Goal: Check status: Check status

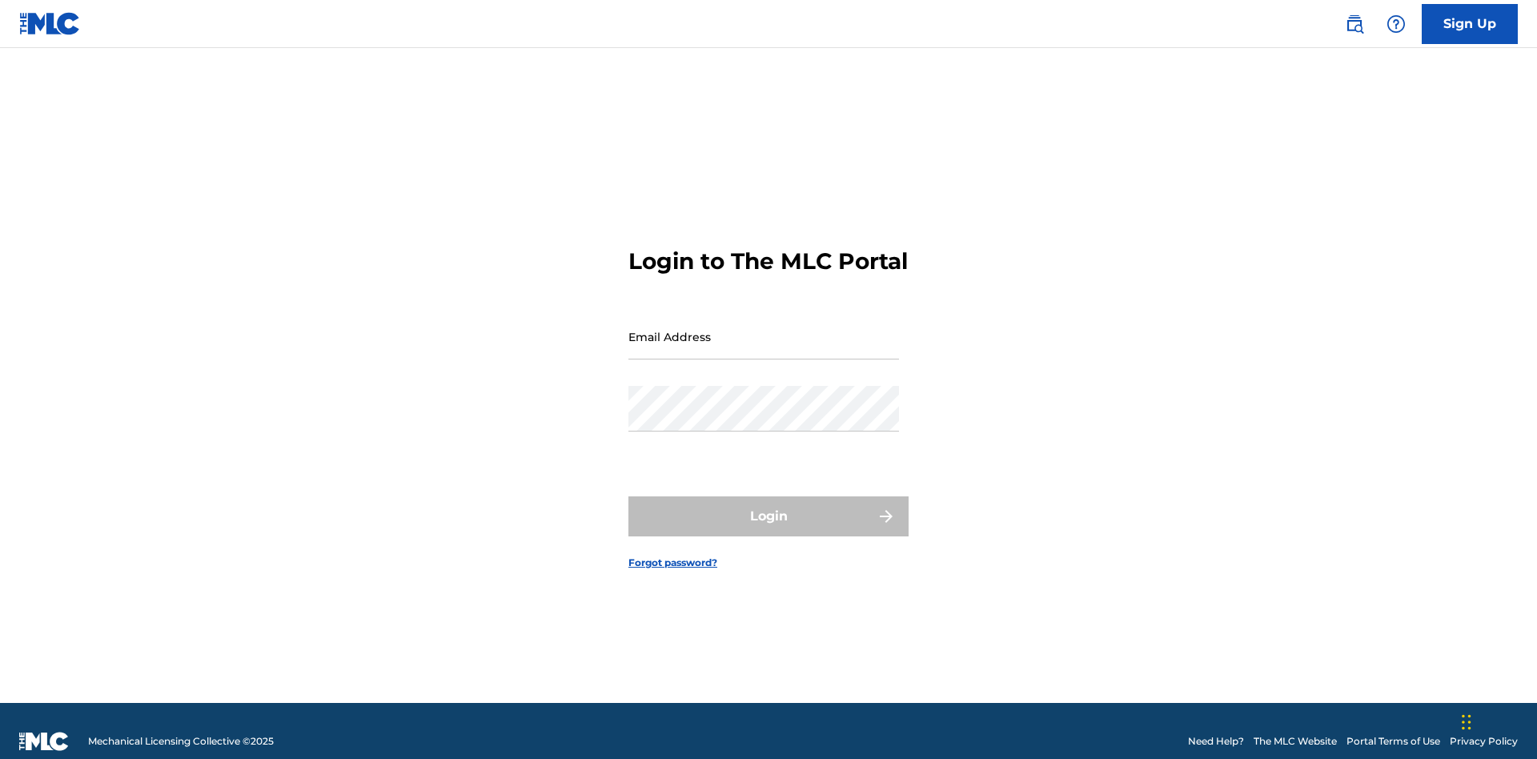
scroll to position [21, 0]
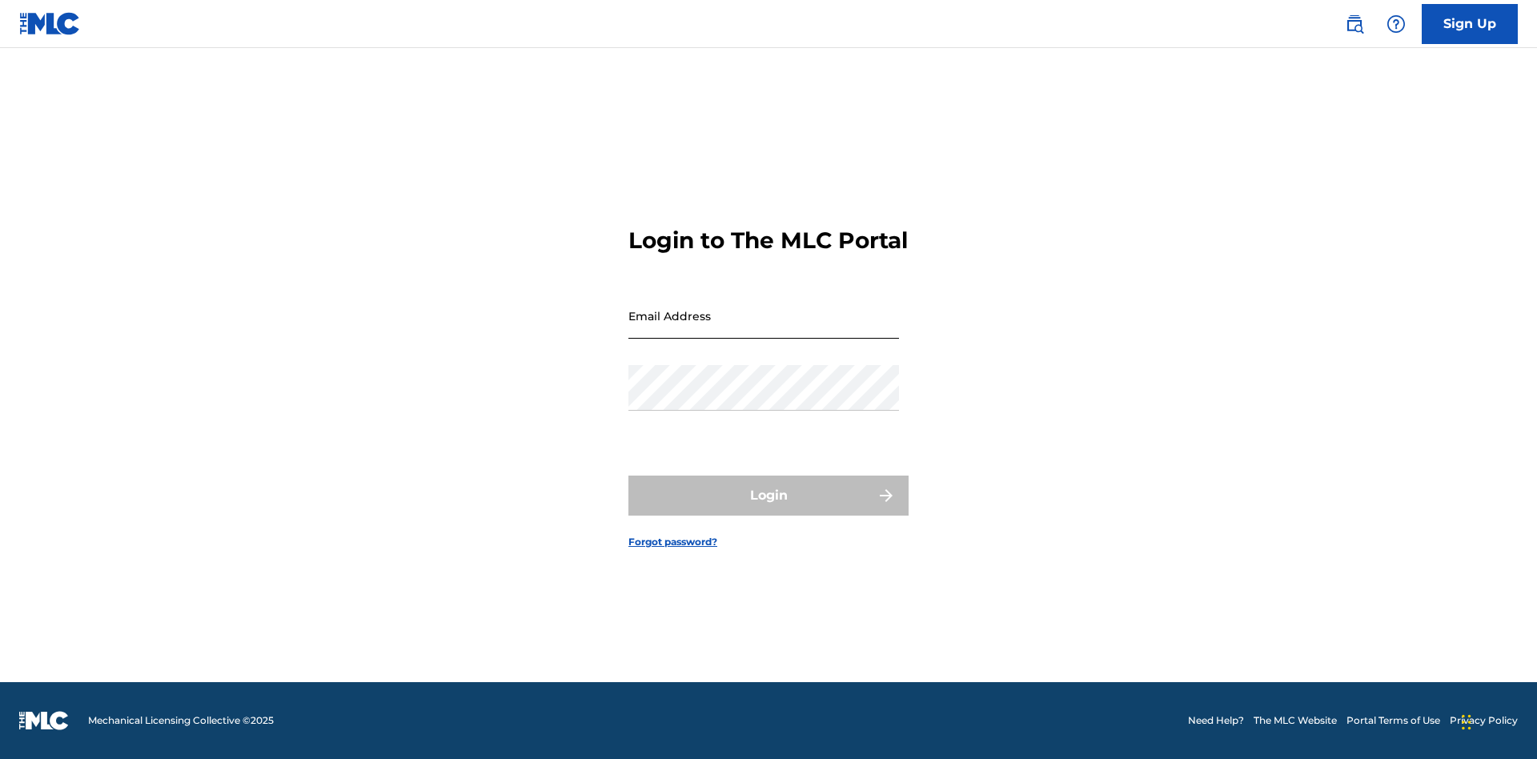
click at [764, 329] on input "Email Address" at bounding box center [763, 316] width 271 height 46
type input "[EMAIL_ADDRESS][DOMAIN_NAME]"
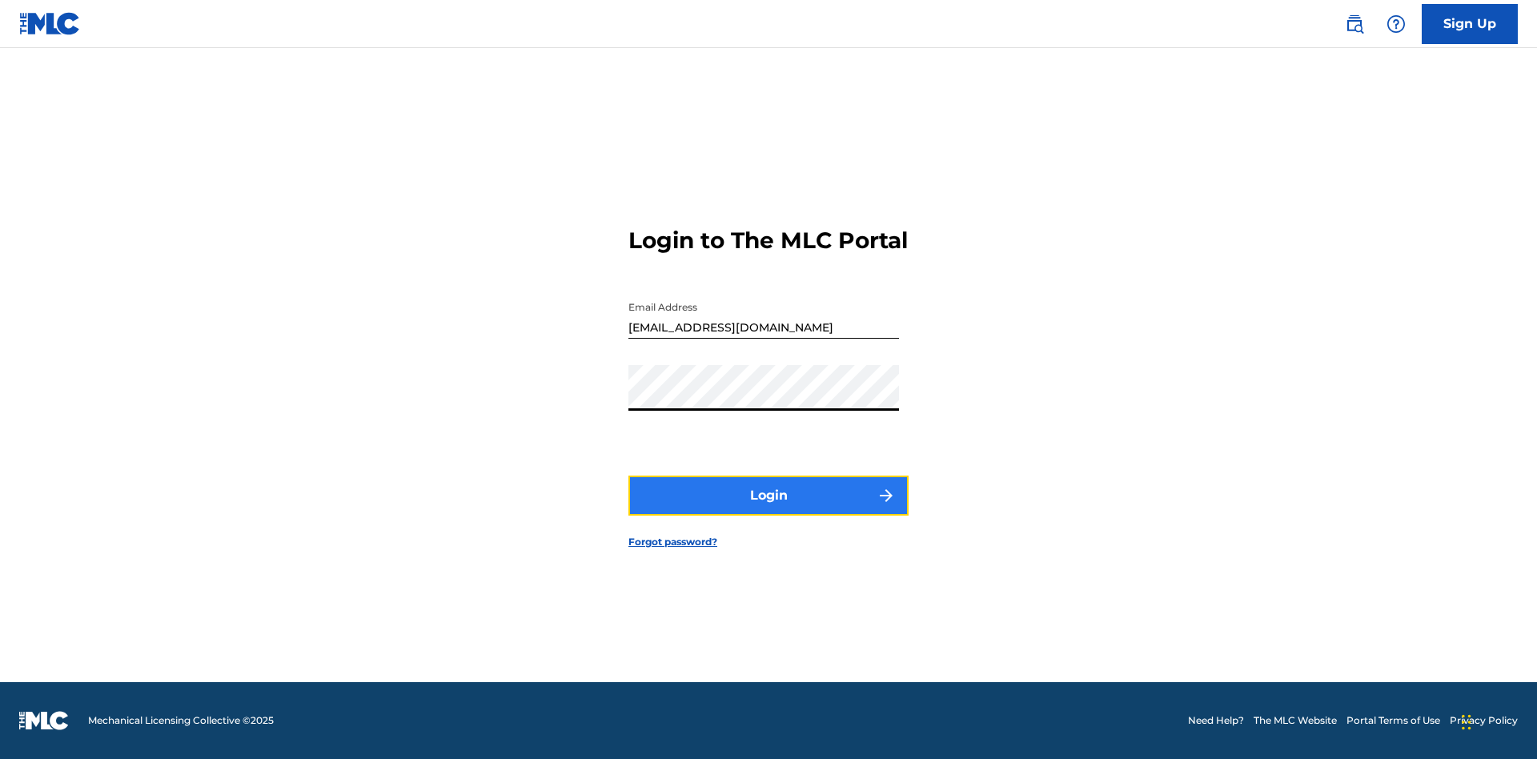
click at [769, 509] on button "Login" at bounding box center [768, 496] width 280 height 40
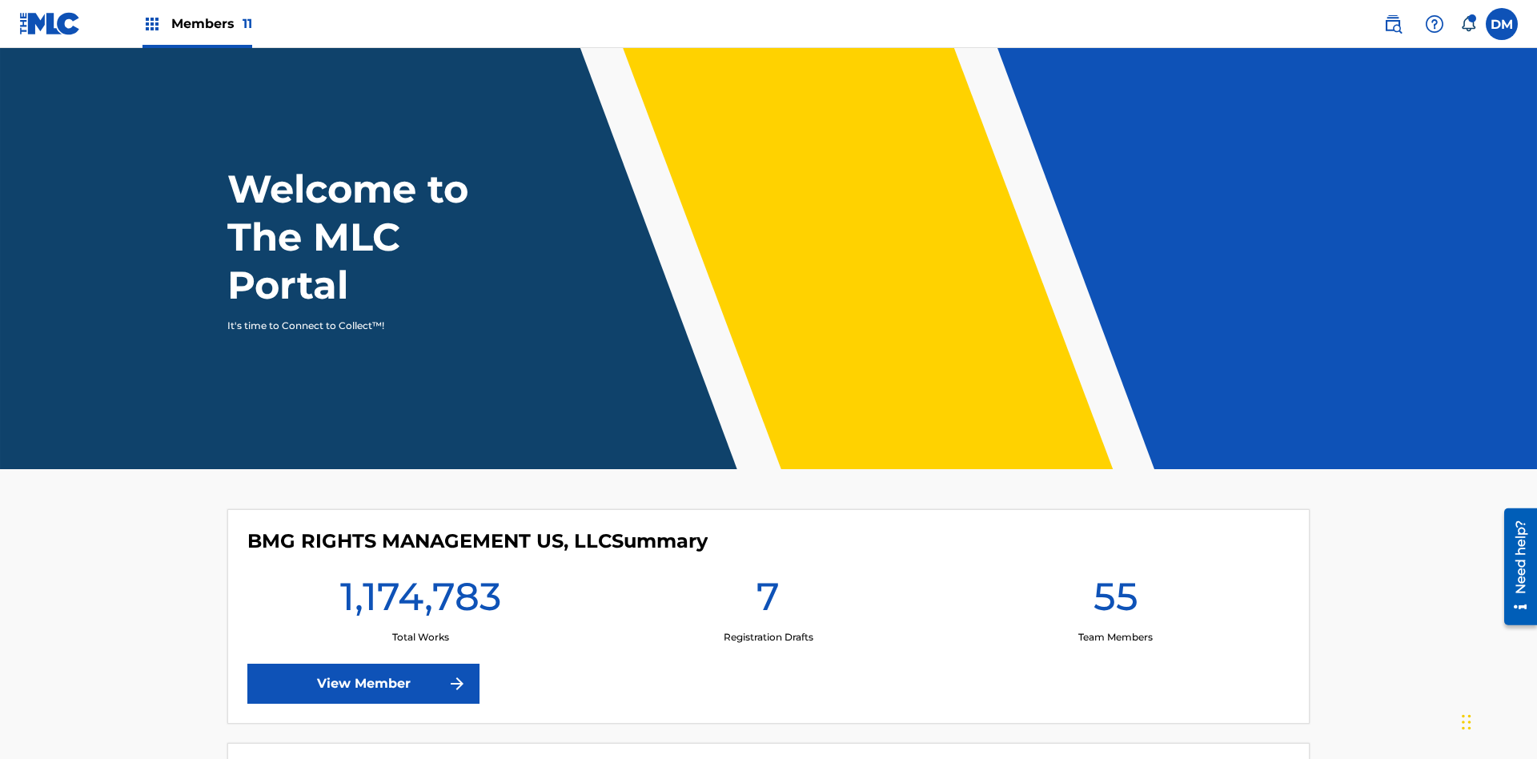
click at [197, 23] on span "Members 11" at bounding box center [211, 23] width 81 height 18
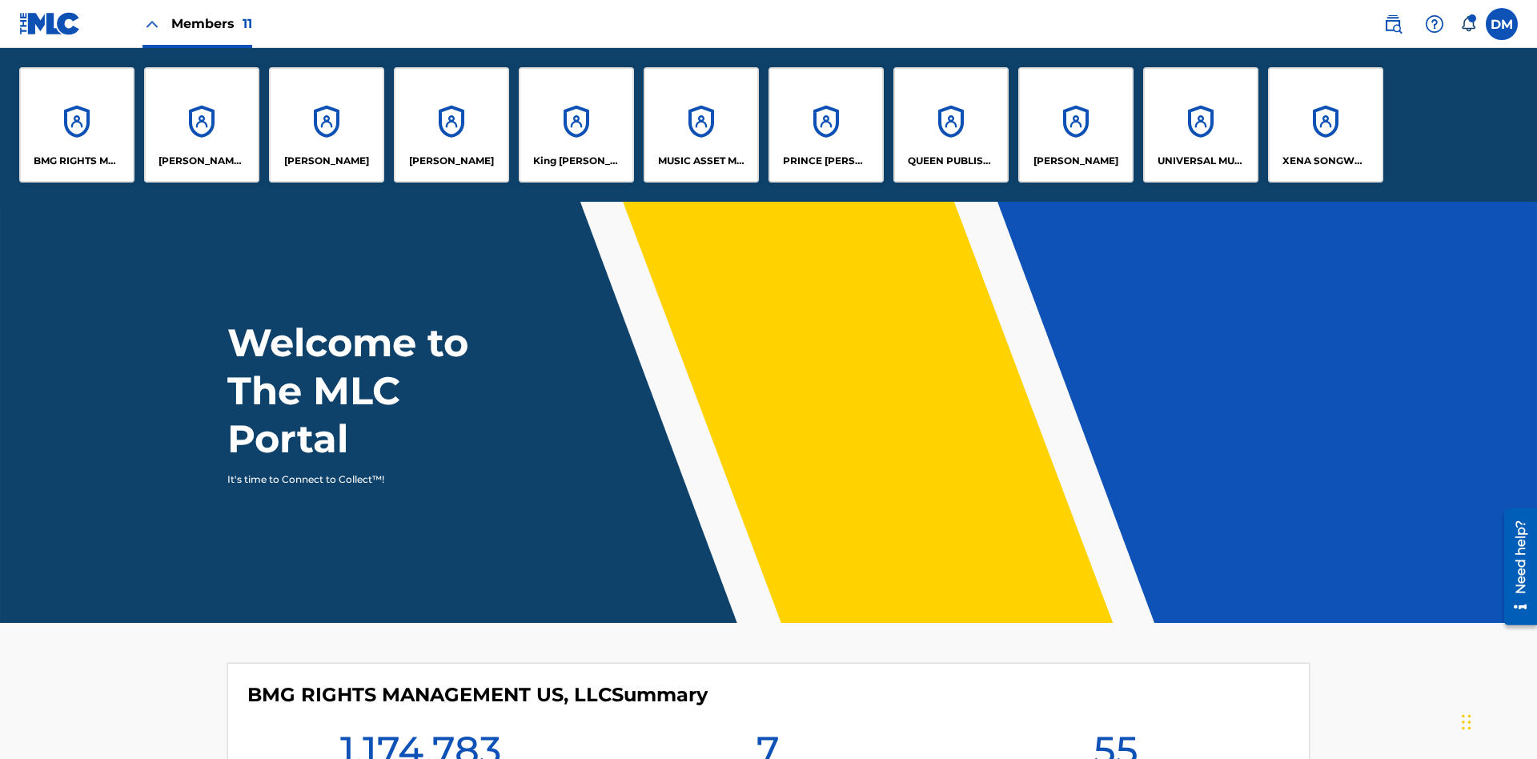
scroll to position [58, 0]
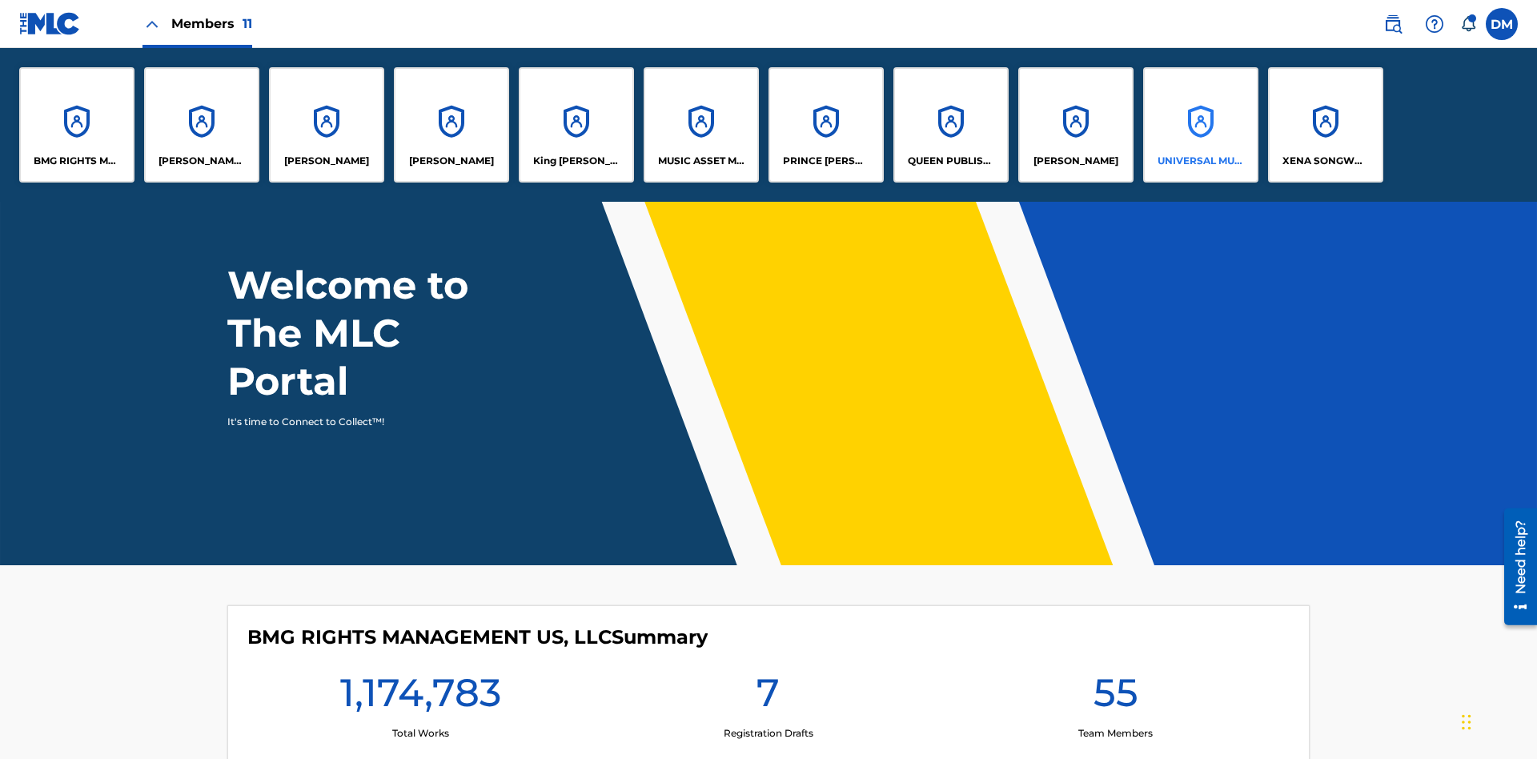
click at [1200, 161] on p "UNIVERSAL MUSIC PUB GROUP" at bounding box center [1201, 161] width 87 height 14
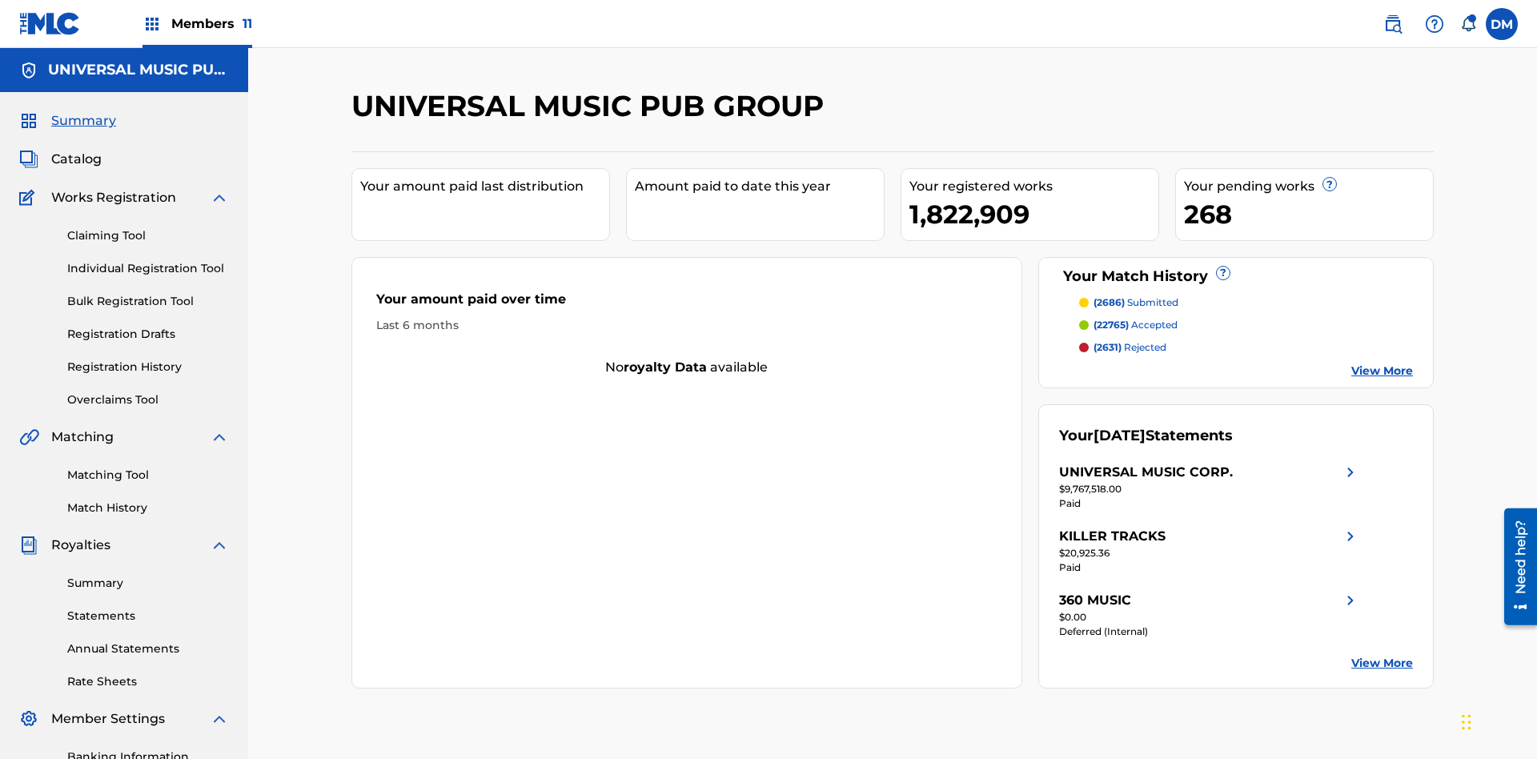
scroll to position [234, 0]
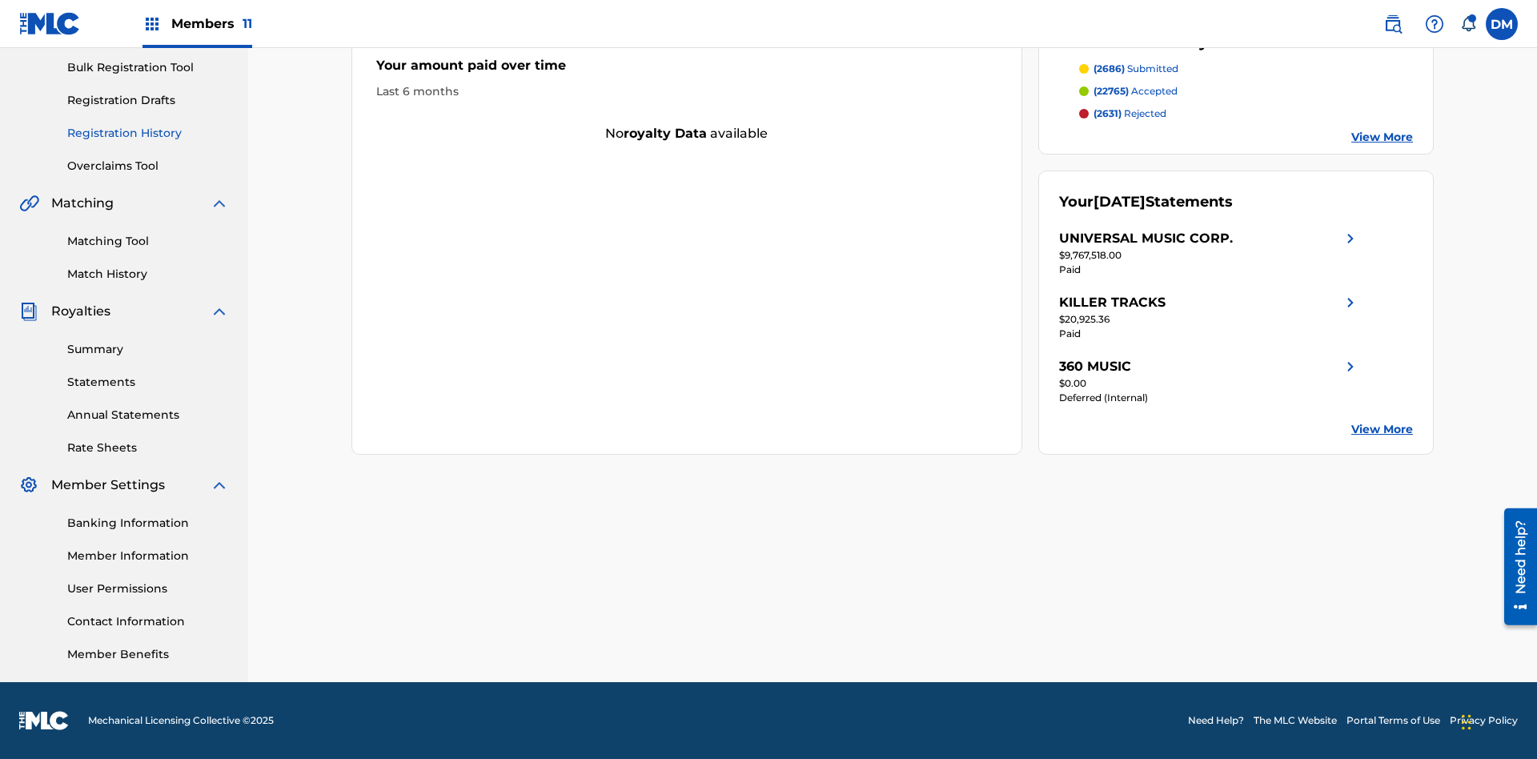
click at [148, 133] on link "Registration History" at bounding box center [148, 133] width 162 height 17
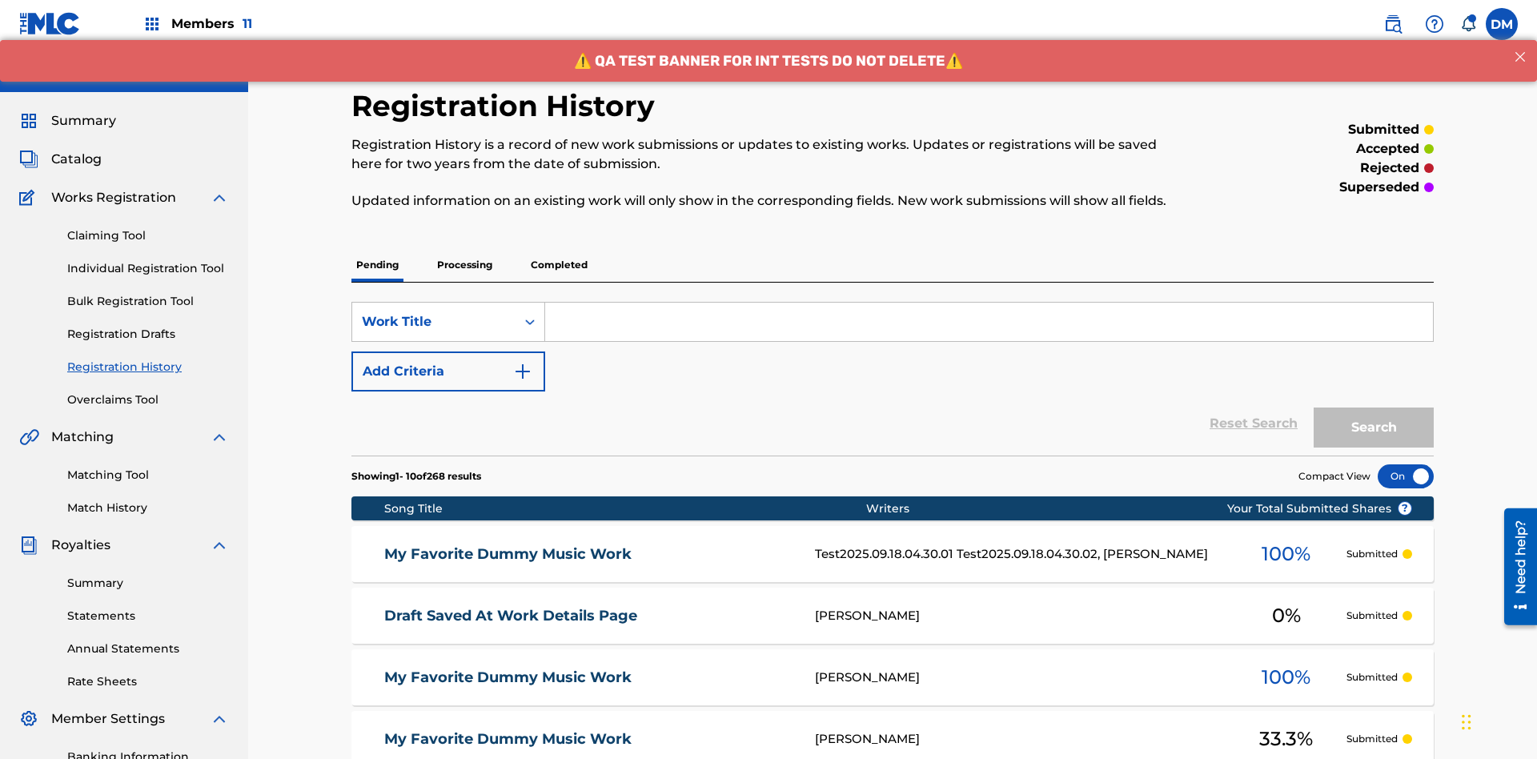
scroll to position [152, 0]
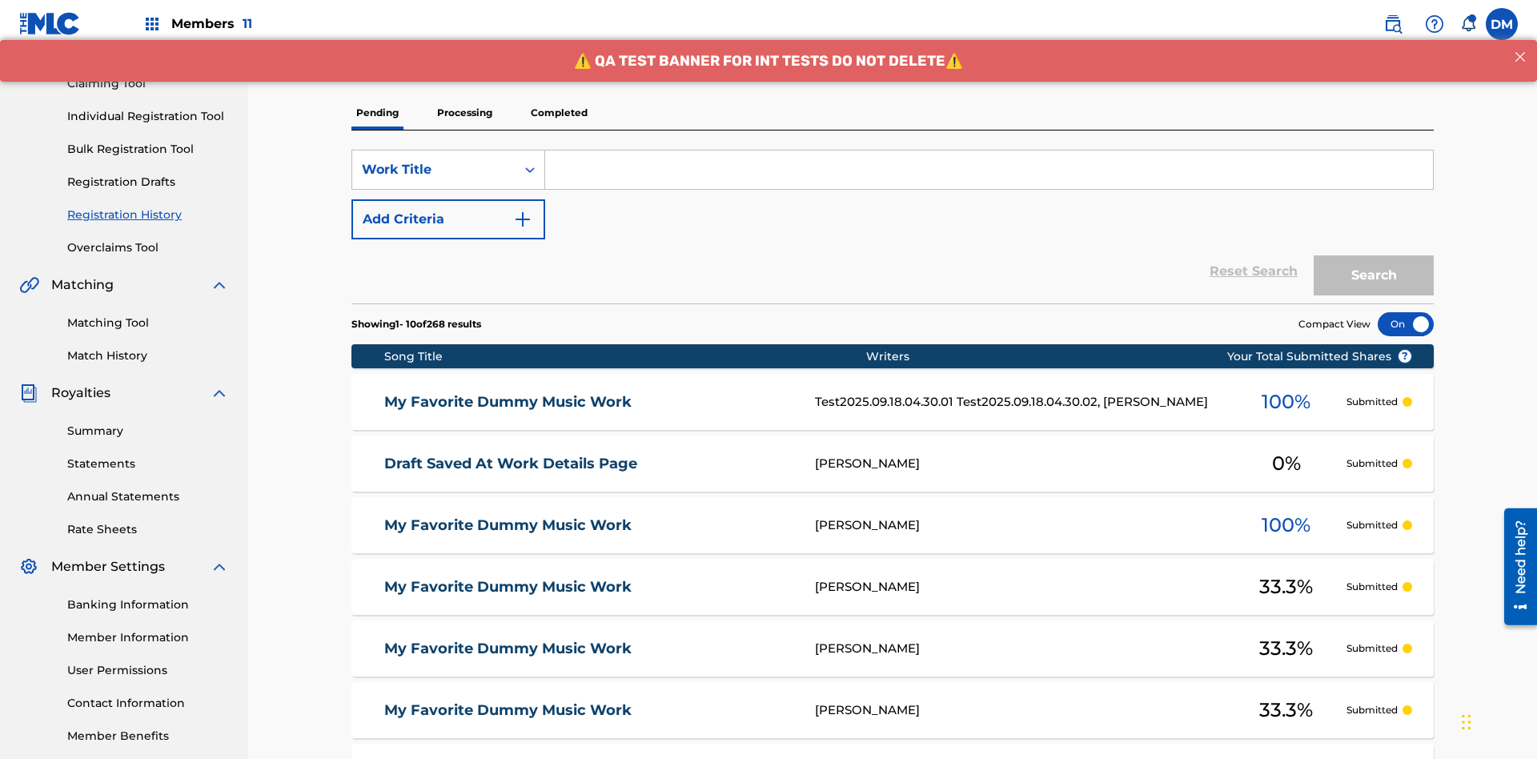
click at [559, 113] on p "Completed" at bounding box center [559, 113] width 66 height 34
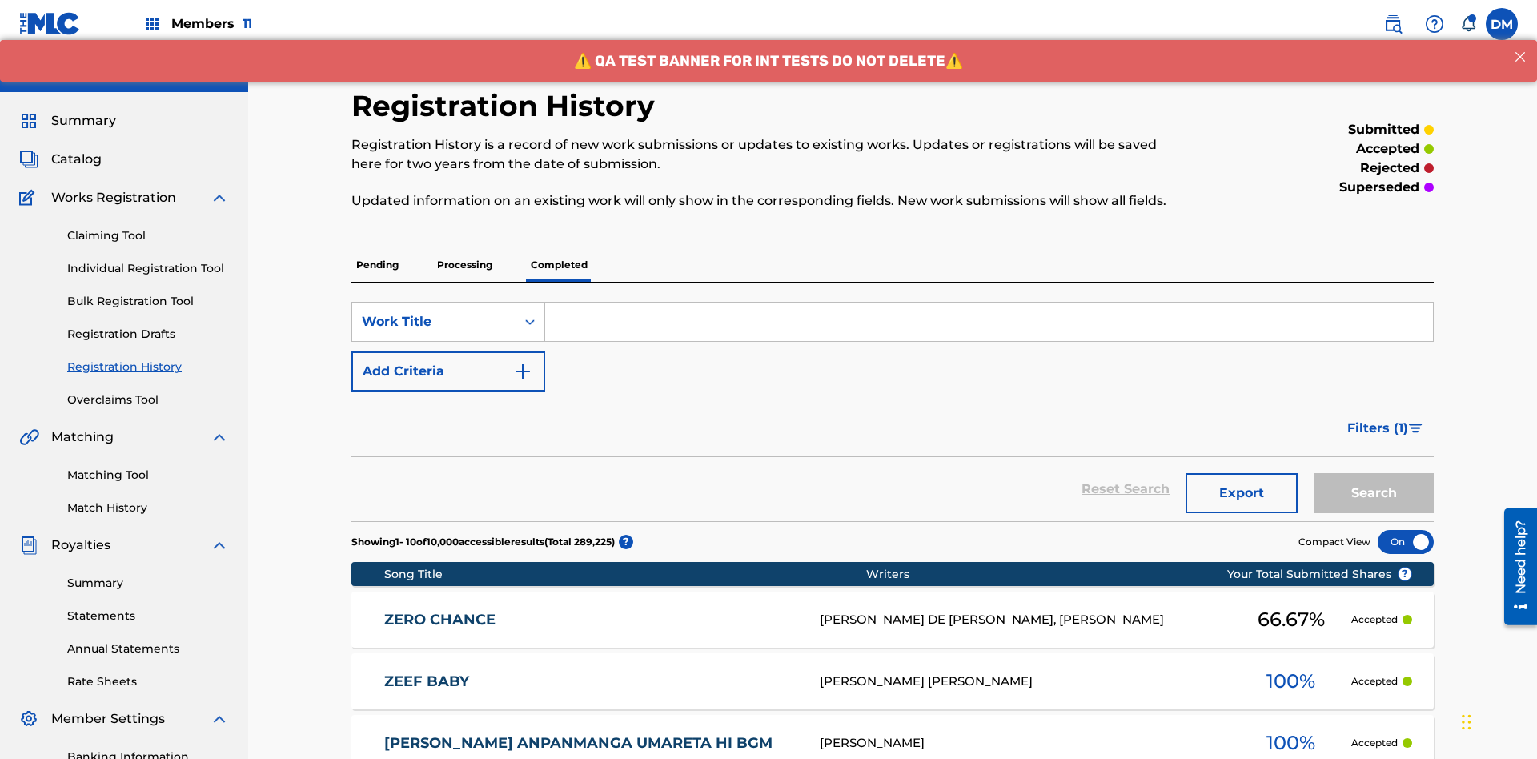
scroll to position [216, 0]
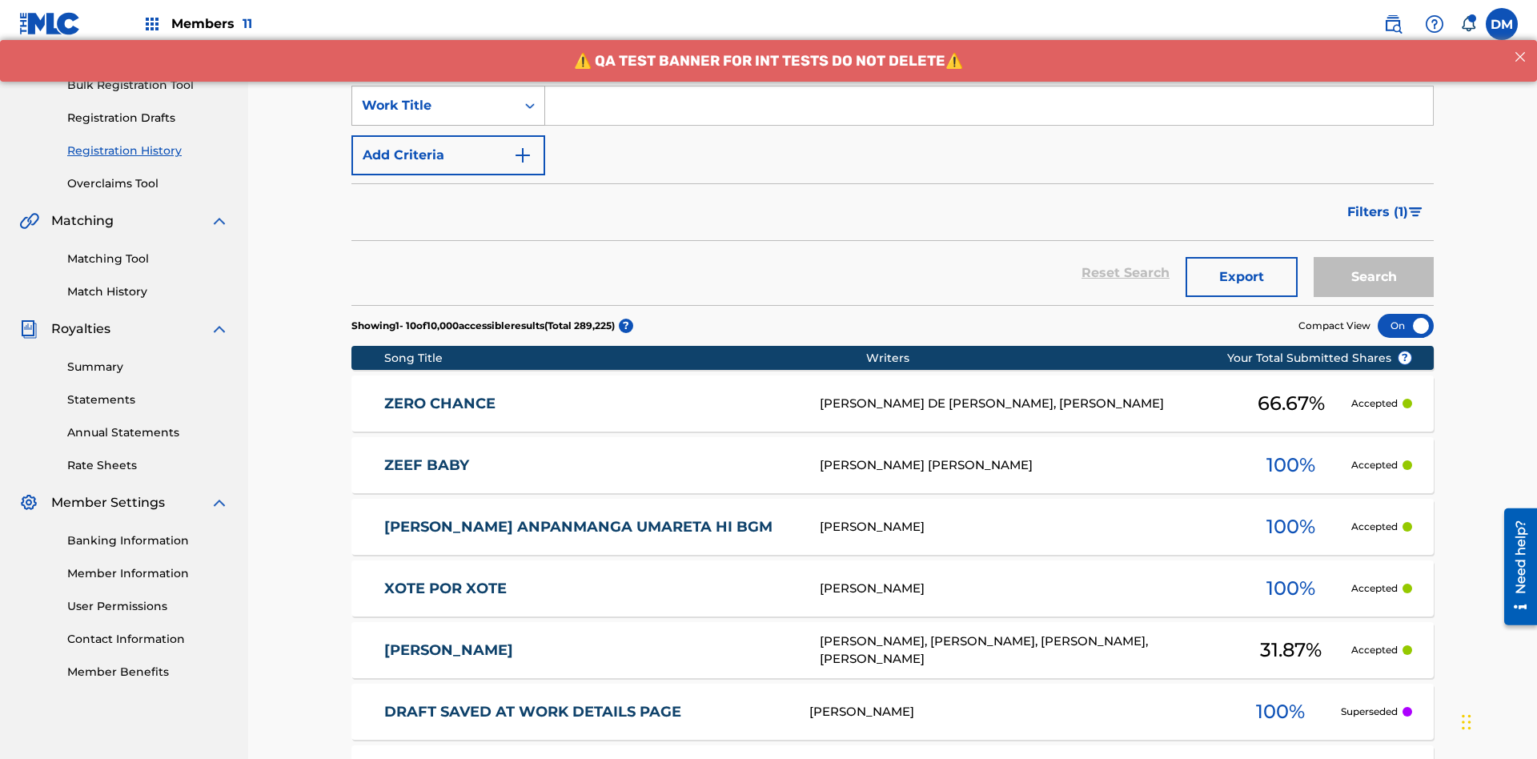
click at [434, 106] on div "Work Title" at bounding box center [434, 105] width 144 height 19
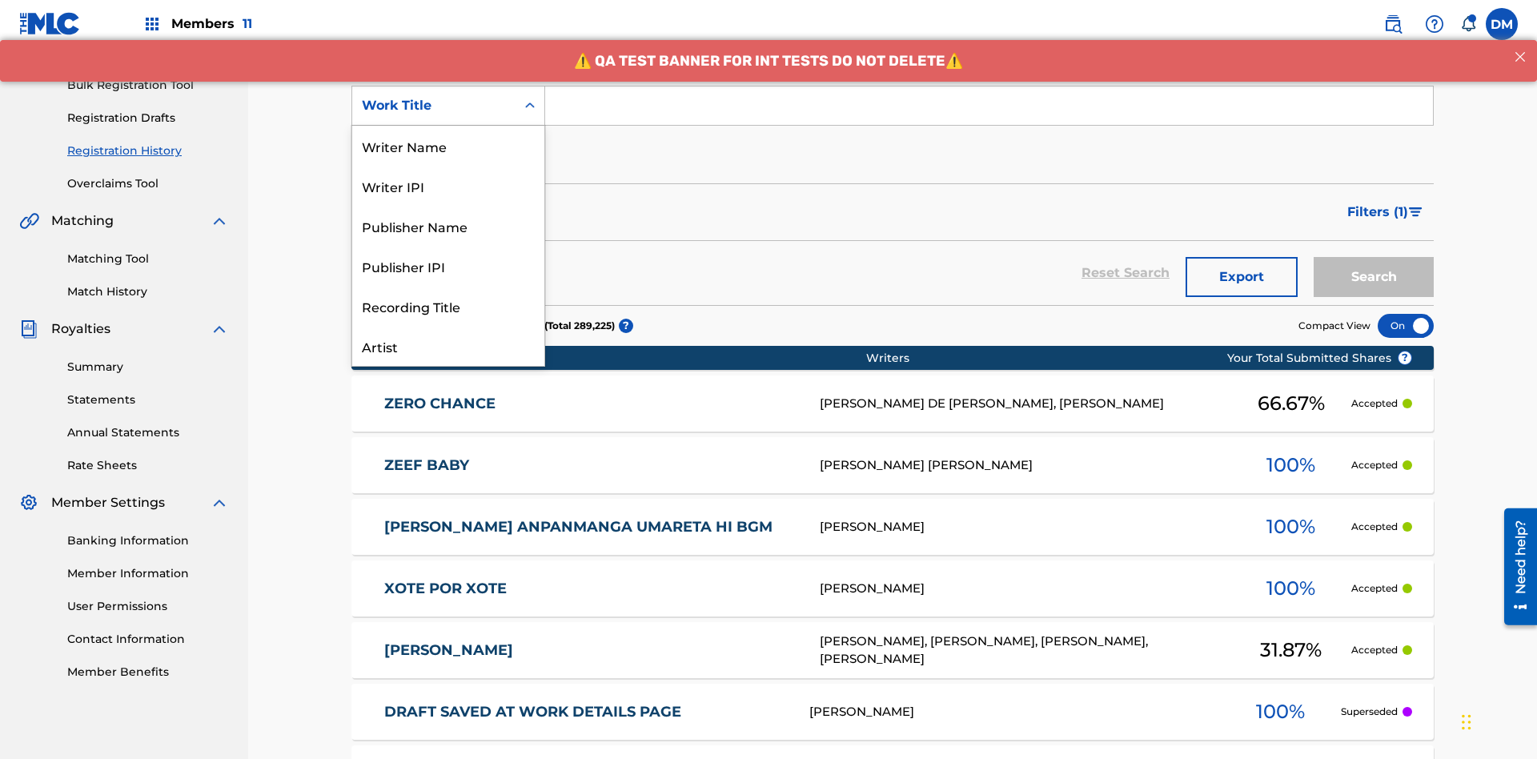
scroll to position [80, 0]
click at [448, 346] on div "Work Title" at bounding box center [448, 346] width 192 height 40
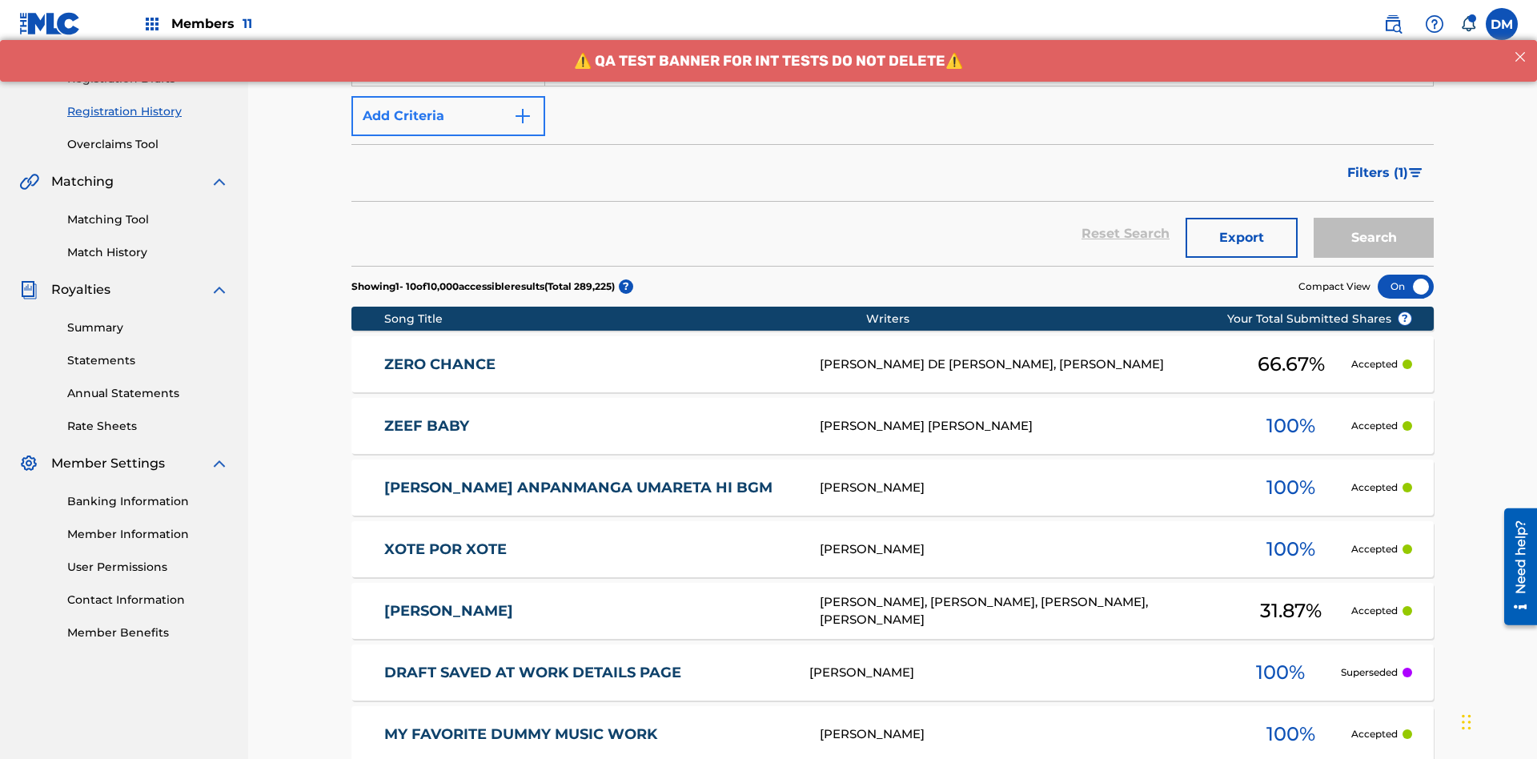
click at [448, 116] on button "Add Criteria" at bounding box center [448, 116] width 194 height 40
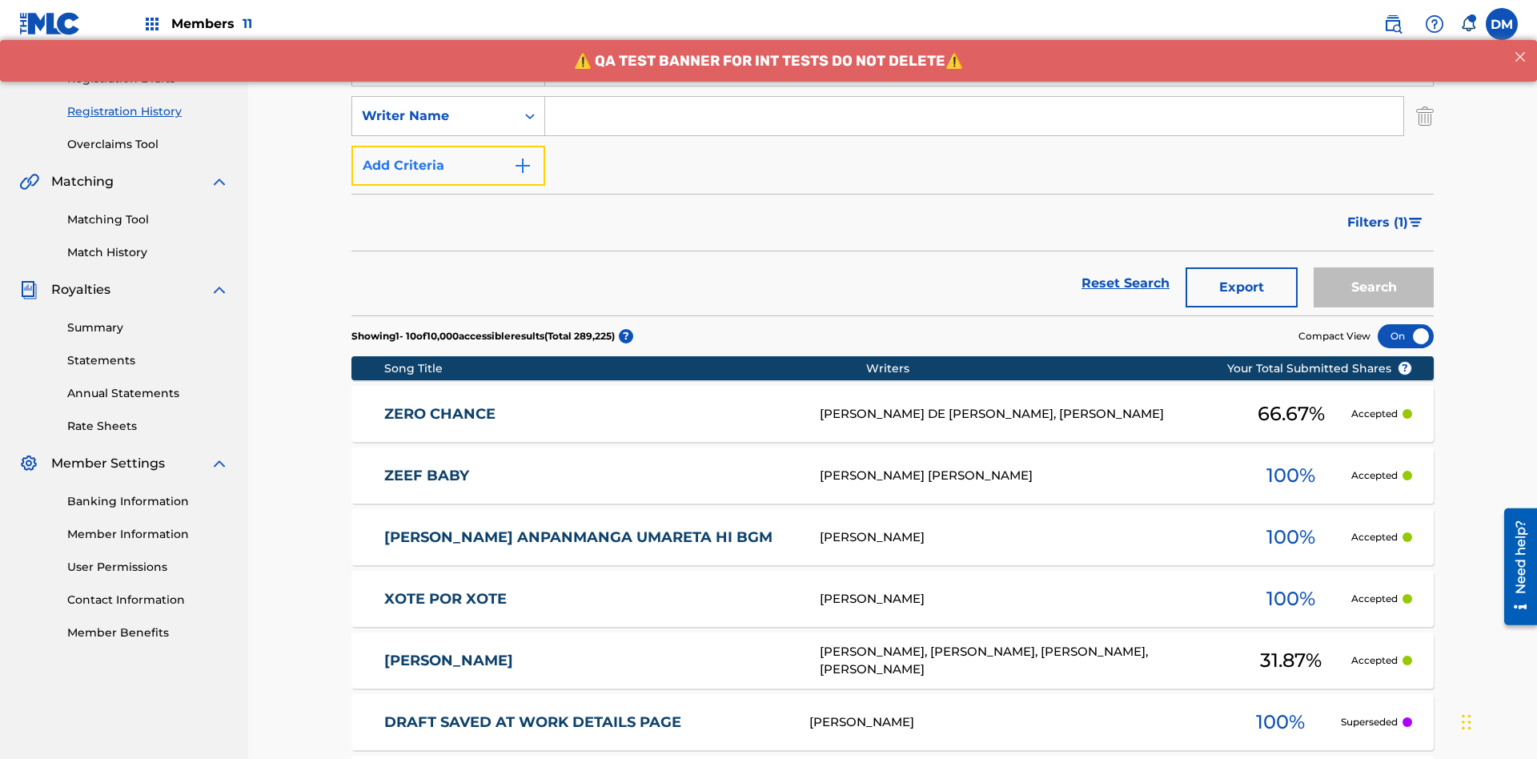
scroll to position [266, 0]
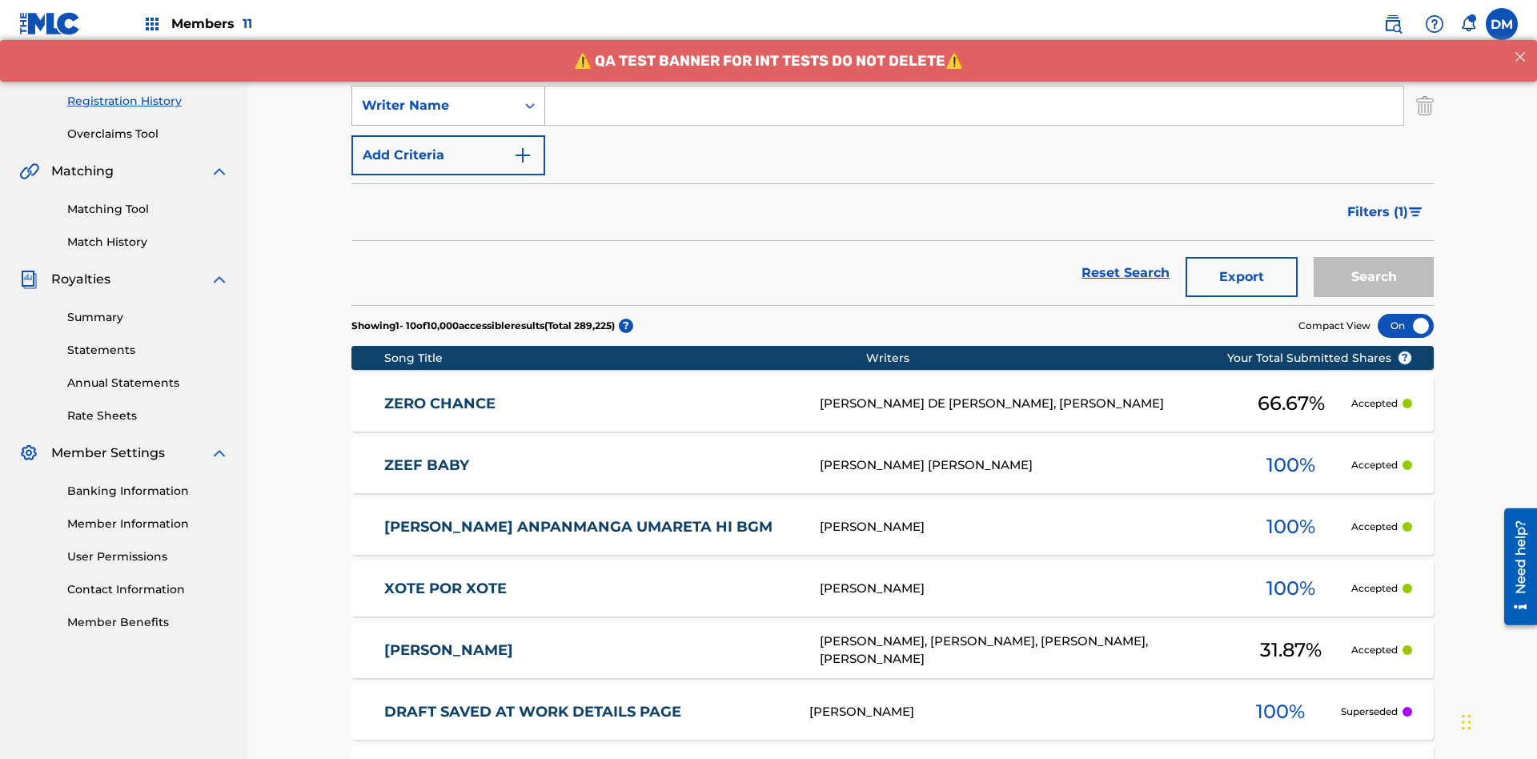
click at [434, 106] on div "Writer Name" at bounding box center [434, 105] width 144 height 19
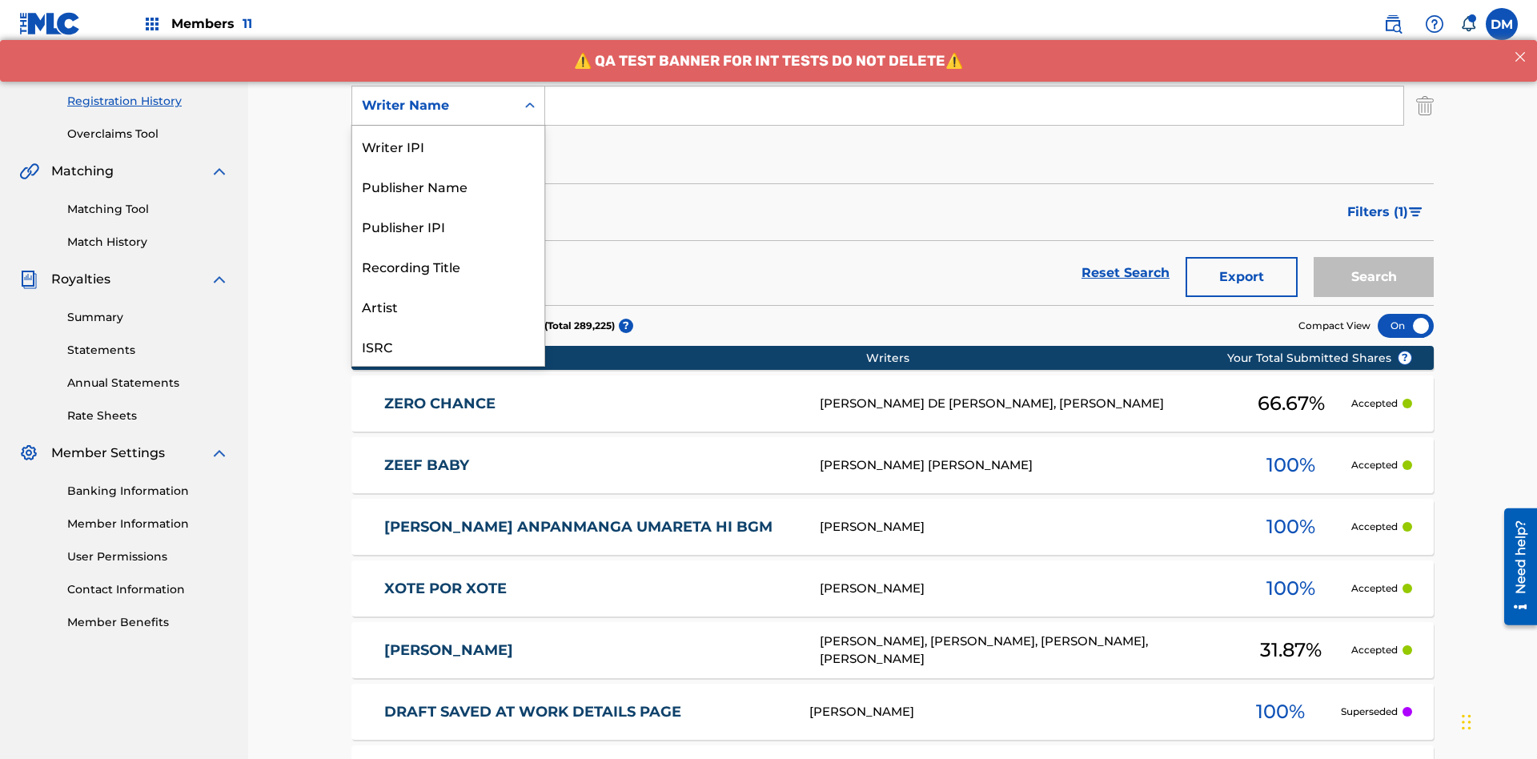
scroll to position [40, 0]
click at [448, 226] on div "Recording Title" at bounding box center [448, 226] width 192 height 40
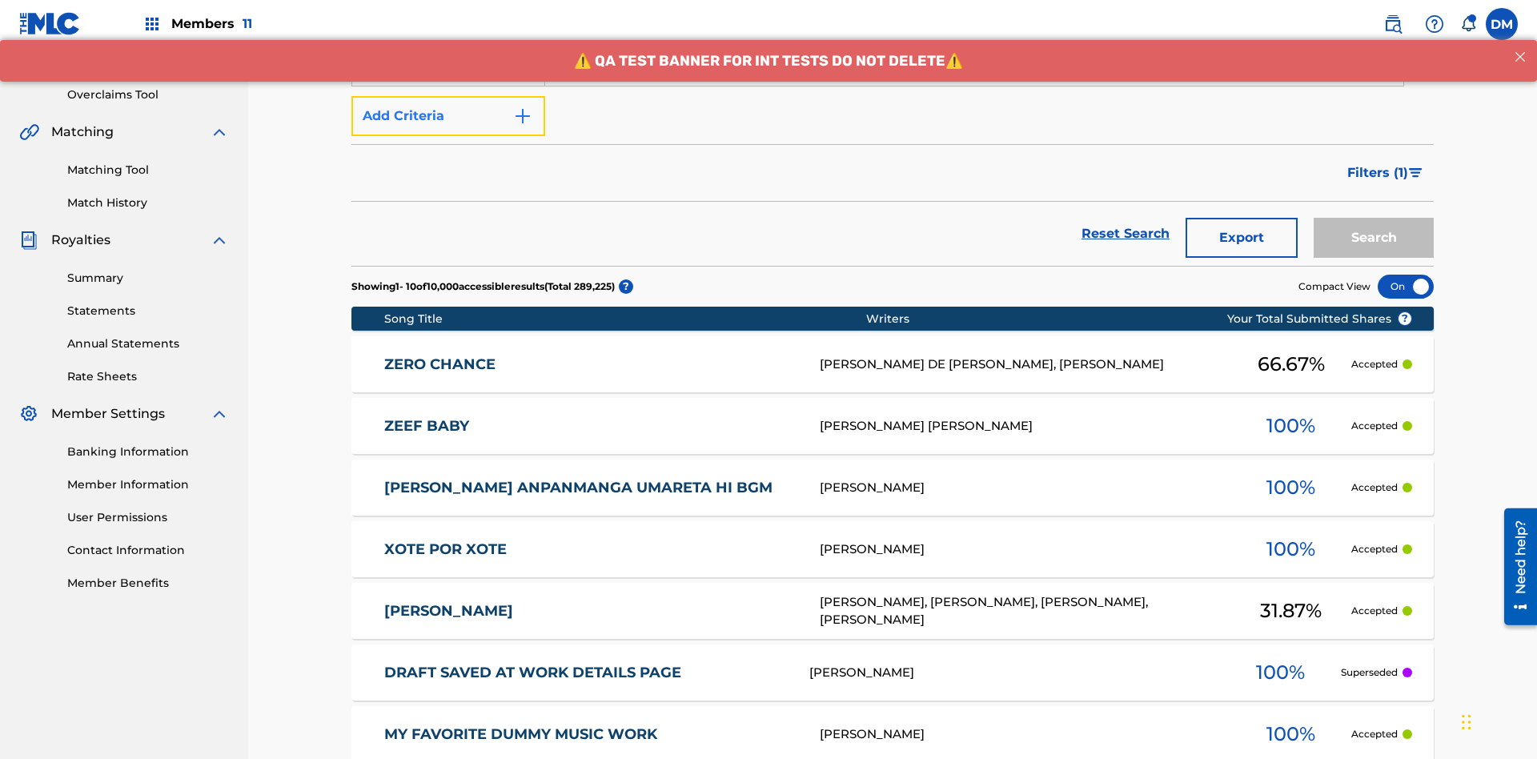
click at [448, 116] on button "Add Criteria" at bounding box center [448, 116] width 194 height 40
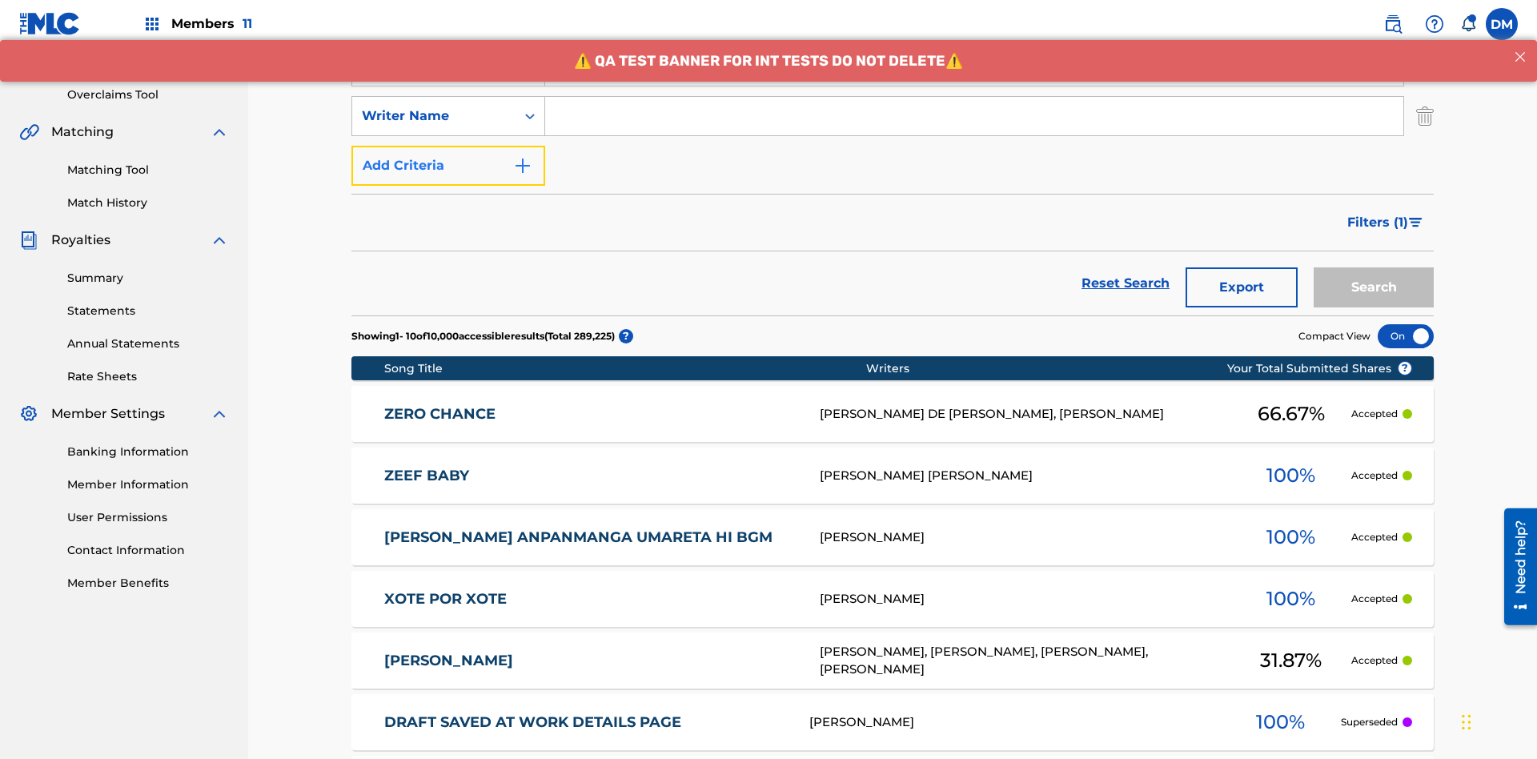
scroll to position [315, 0]
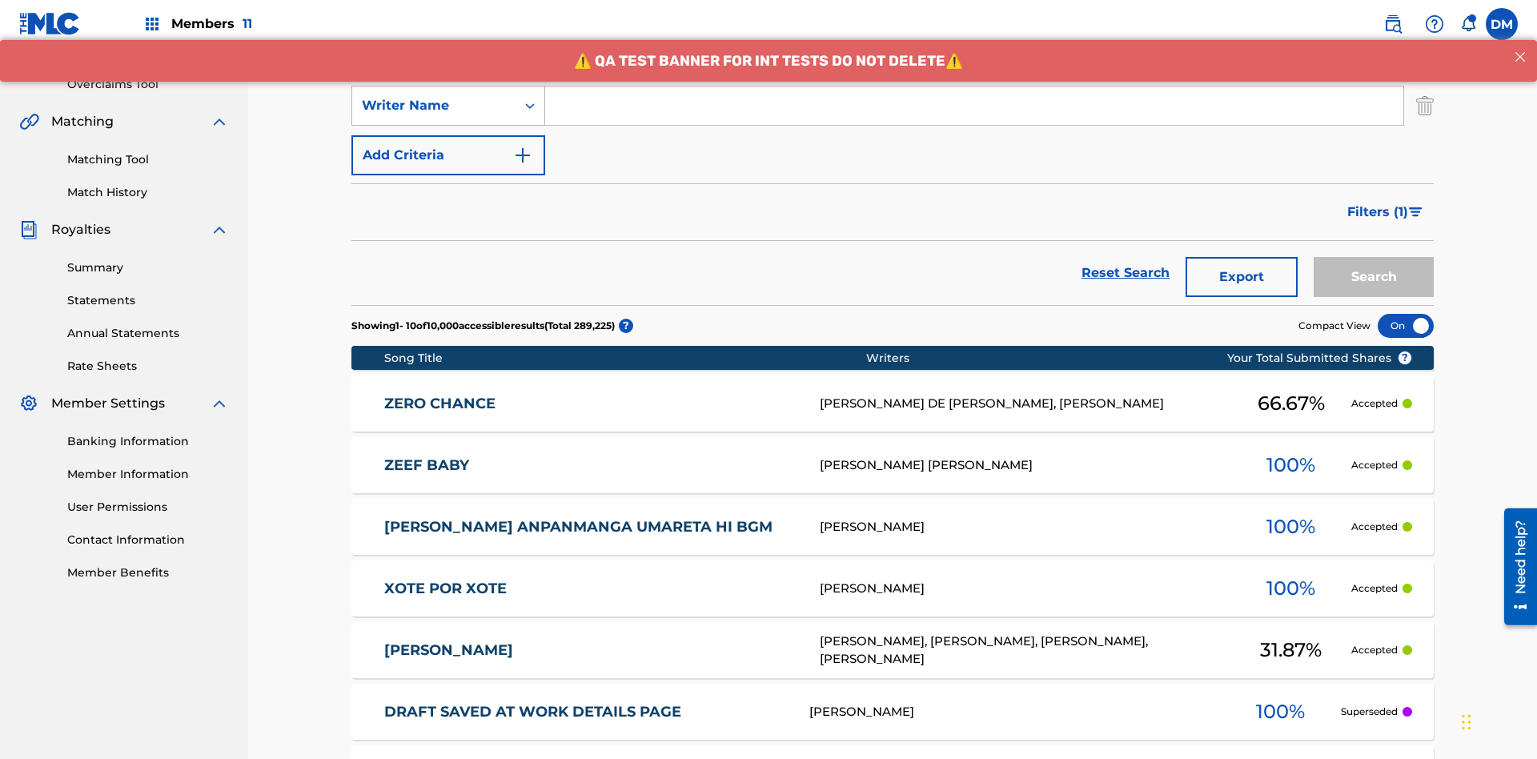
click at [434, 106] on div "Writer Name" at bounding box center [434, 105] width 144 height 19
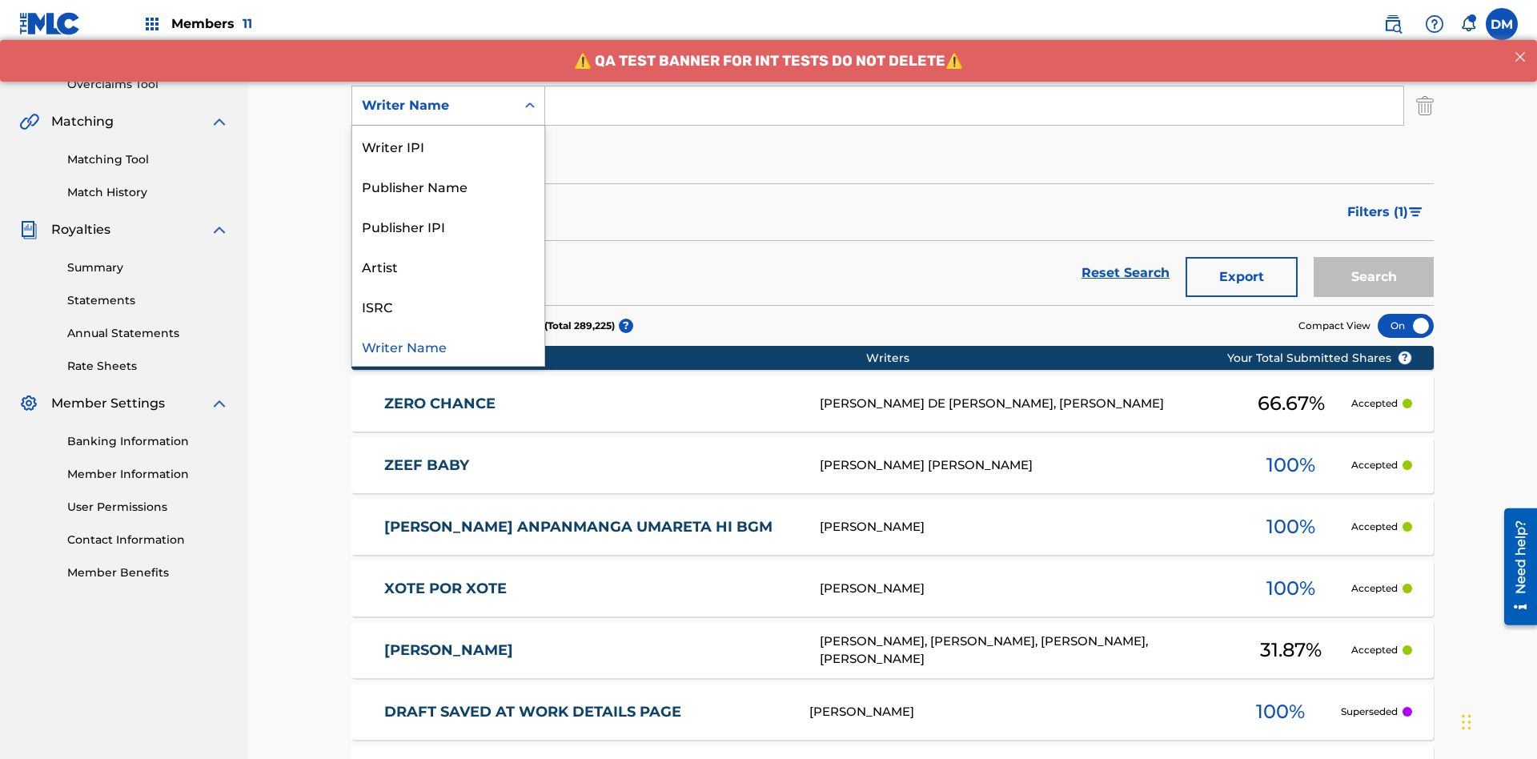
click at [448, 306] on div "ISRC" at bounding box center [448, 306] width 192 height 40
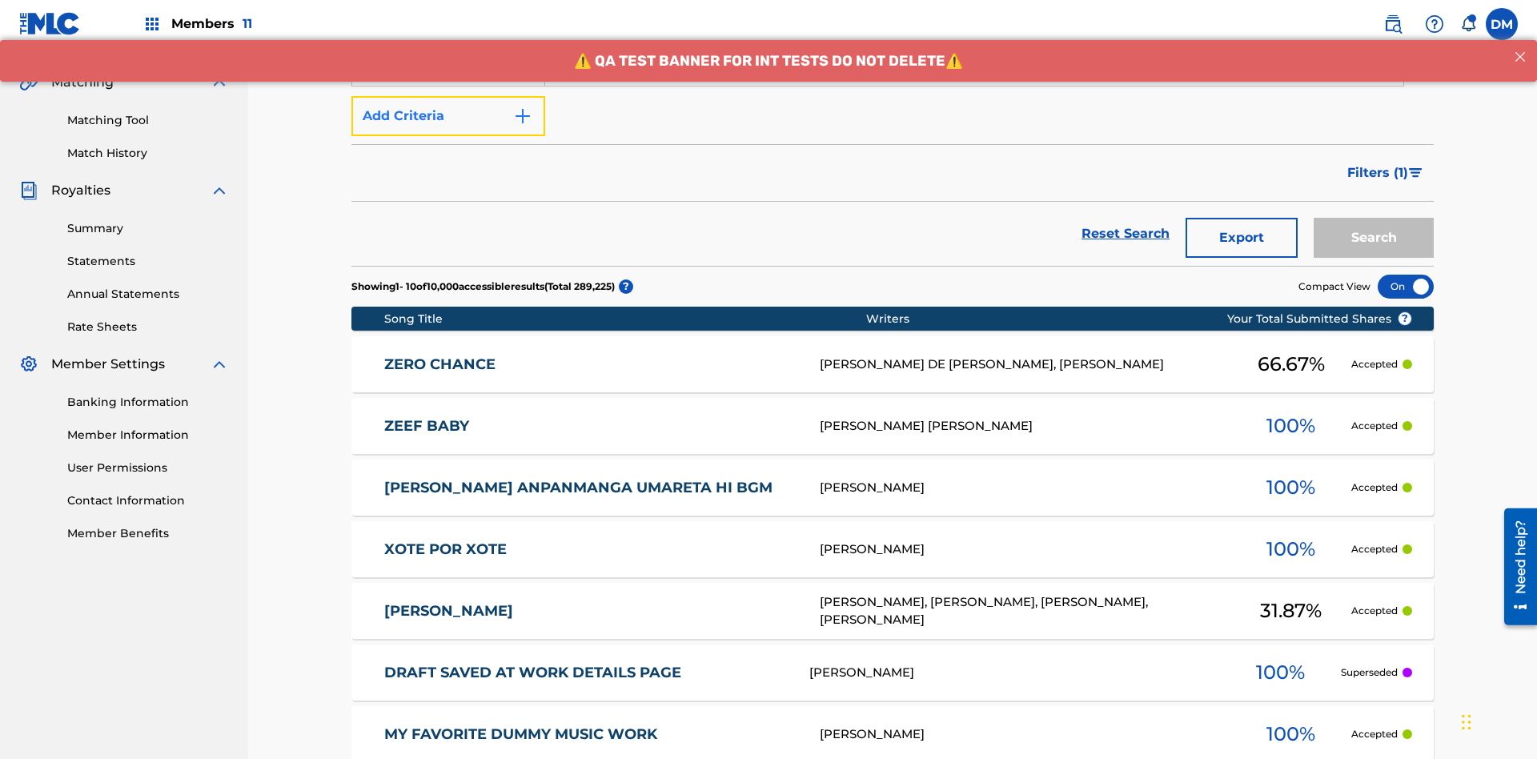
click at [448, 116] on button "Add Criteria" at bounding box center [448, 116] width 194 height 40
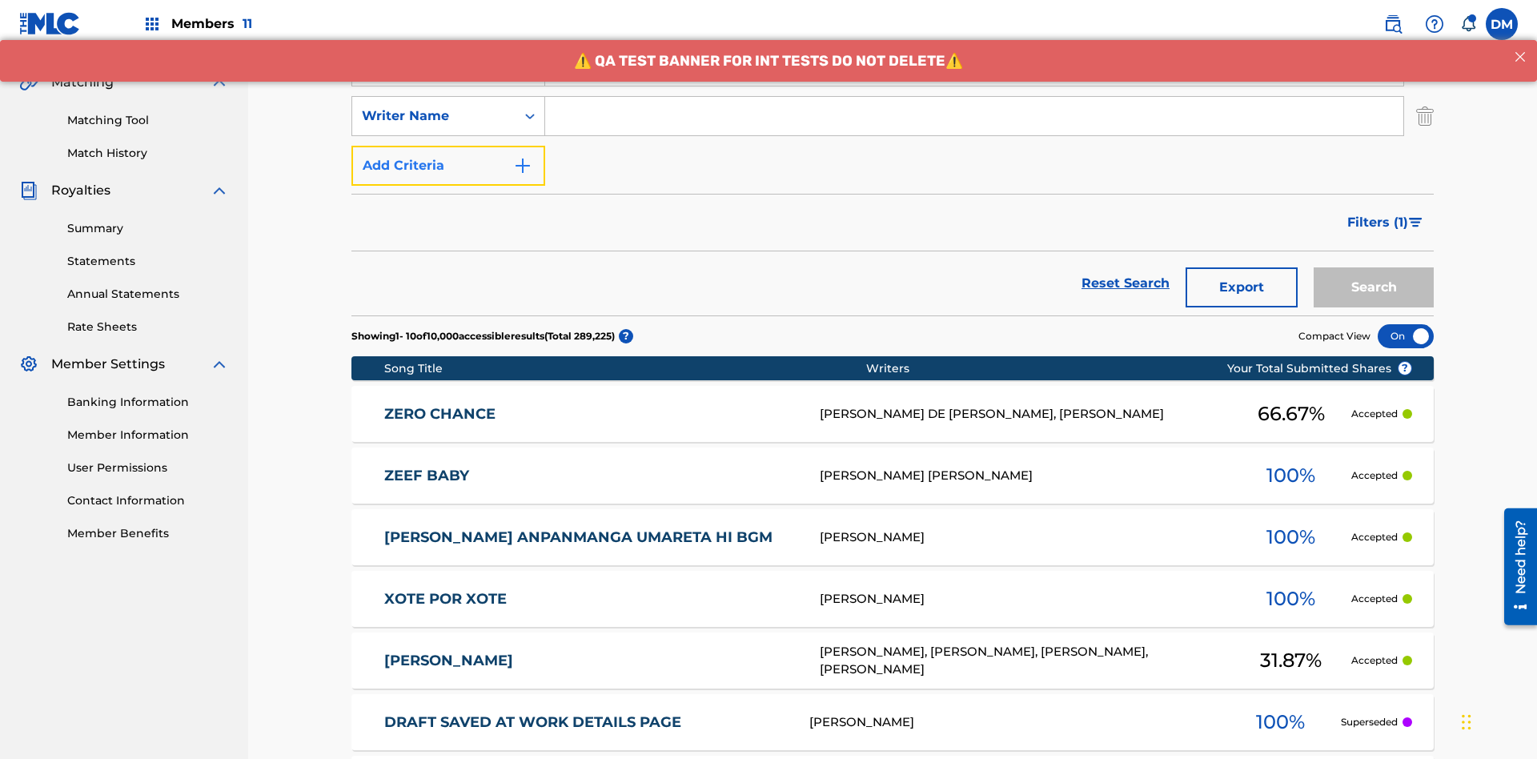
scroll to position [365, 0]
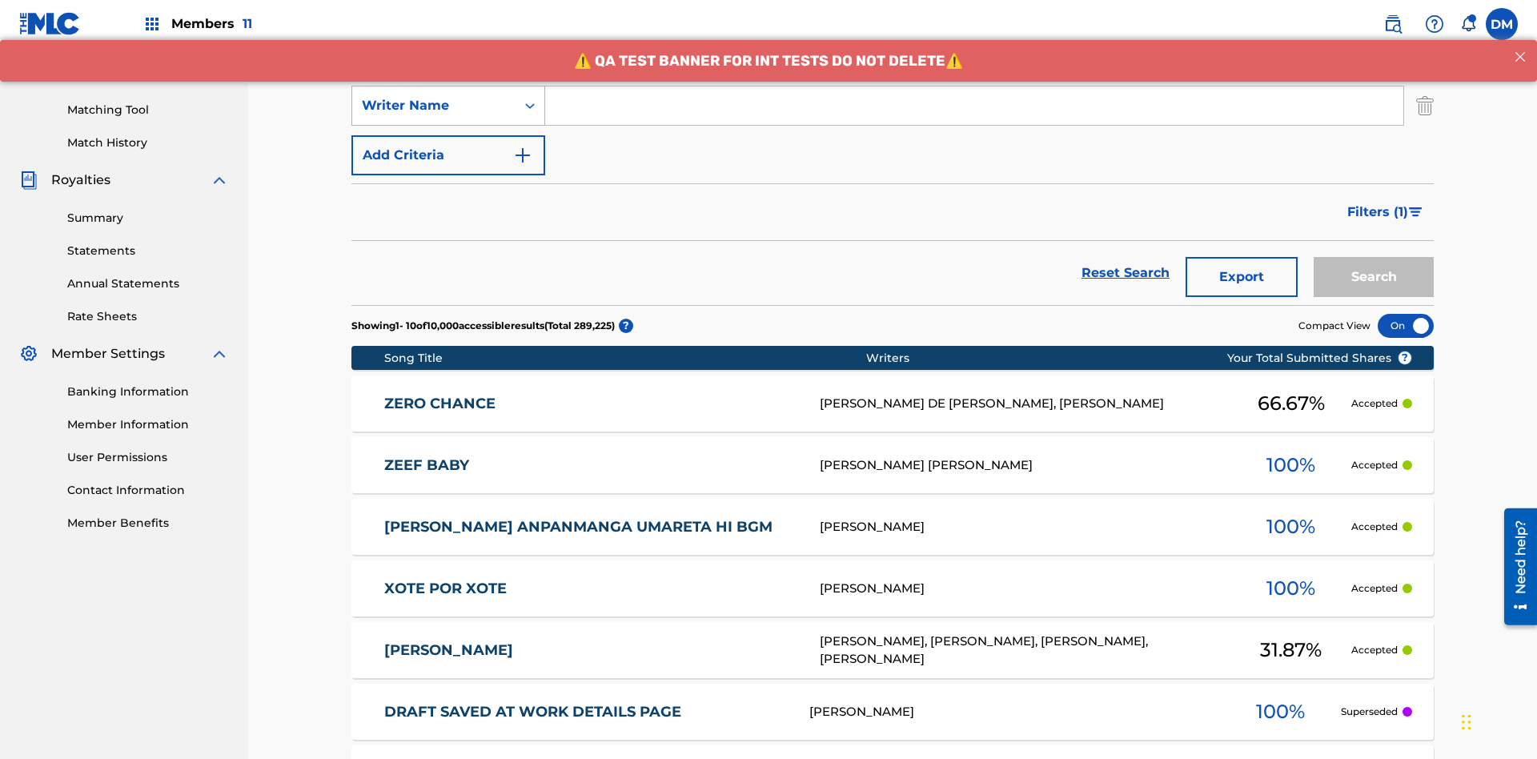
click at [434, 106] on div "Writer Name" at bounding box center [434, 105] width 144 height 19
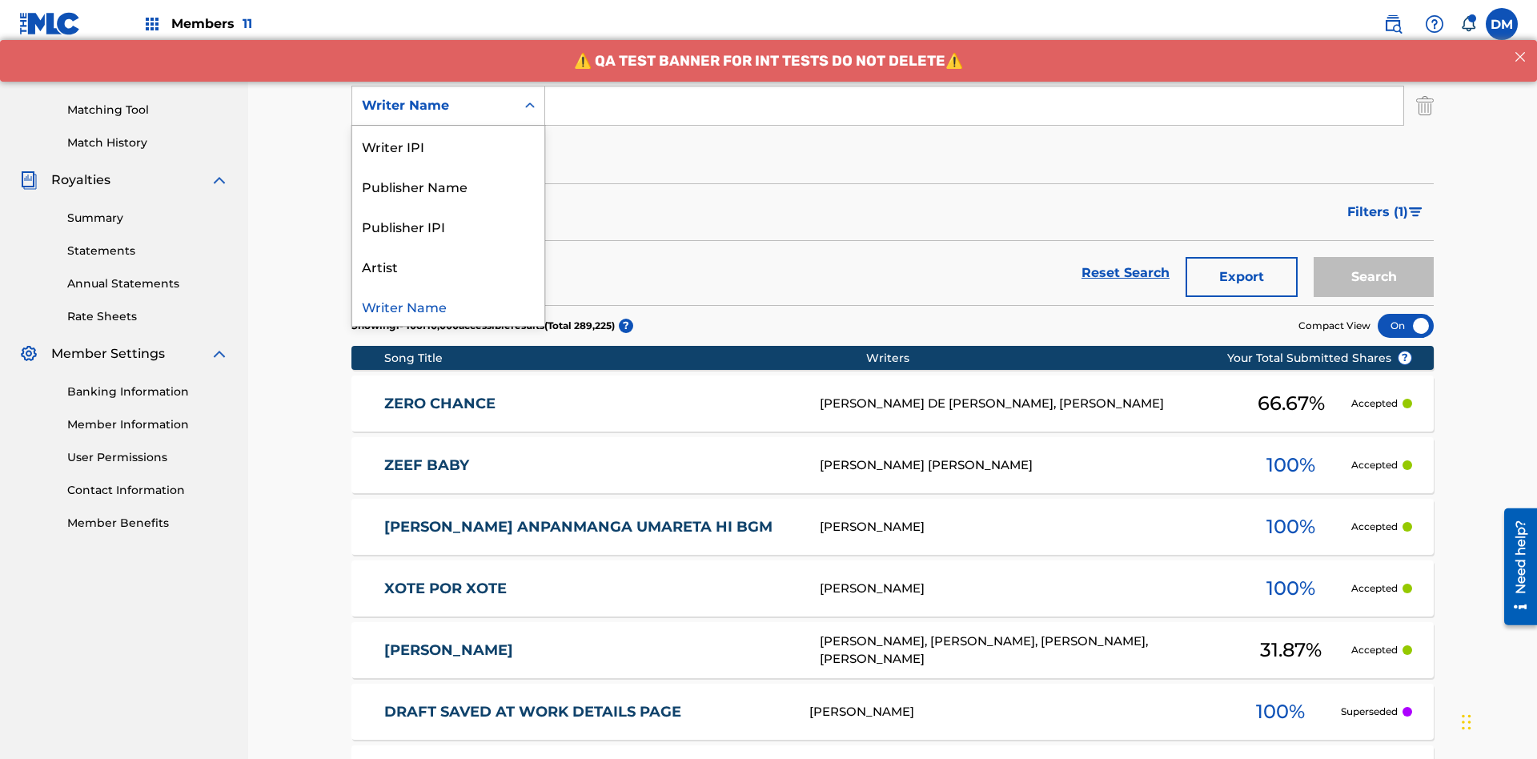
click at [448, 306] on div "Writer Name" at bounding box center [448, 306] width 192 height 40
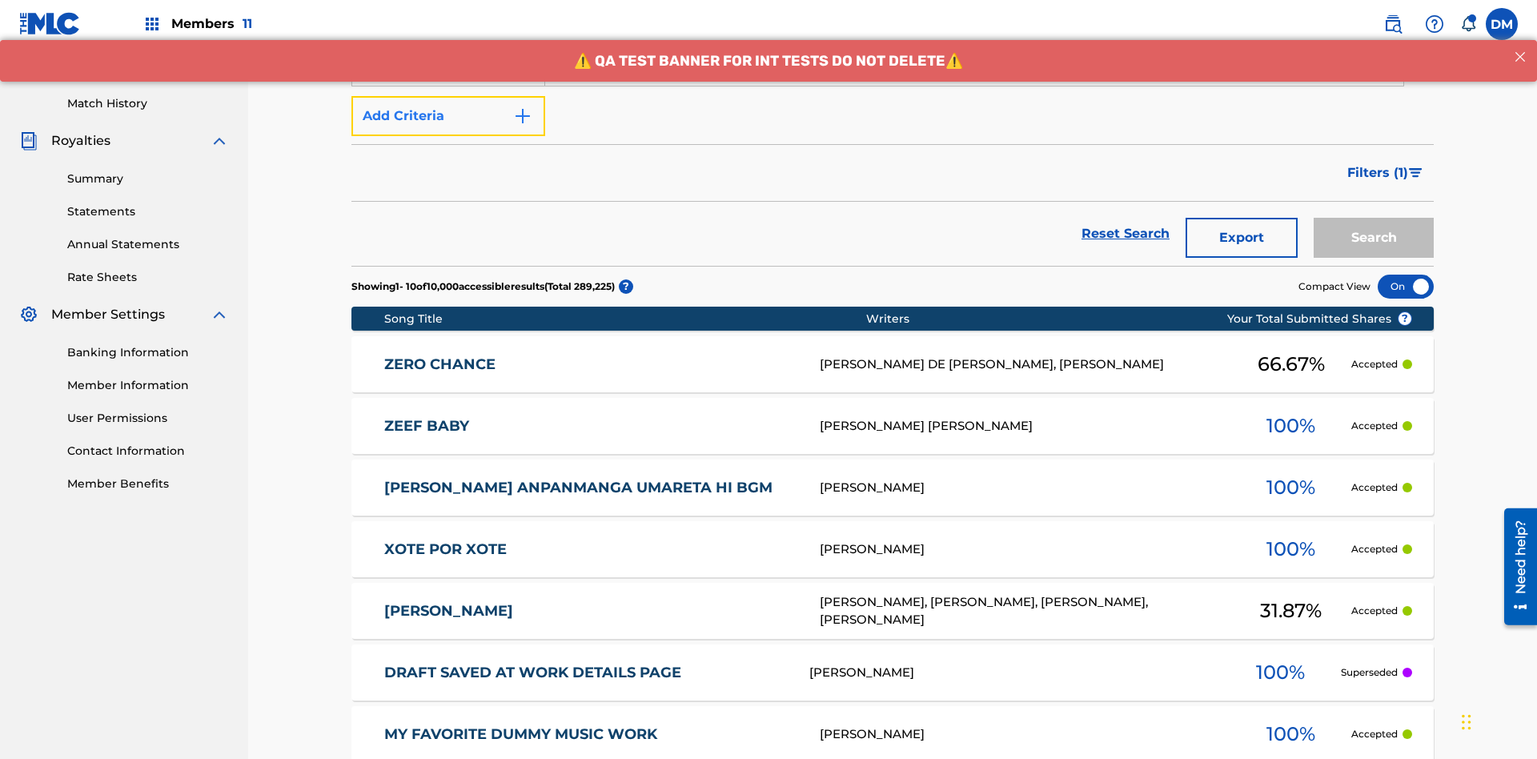
click at [448, 116] on button "Add Criteria" at bounding box center [448, 116] width 194 height 40
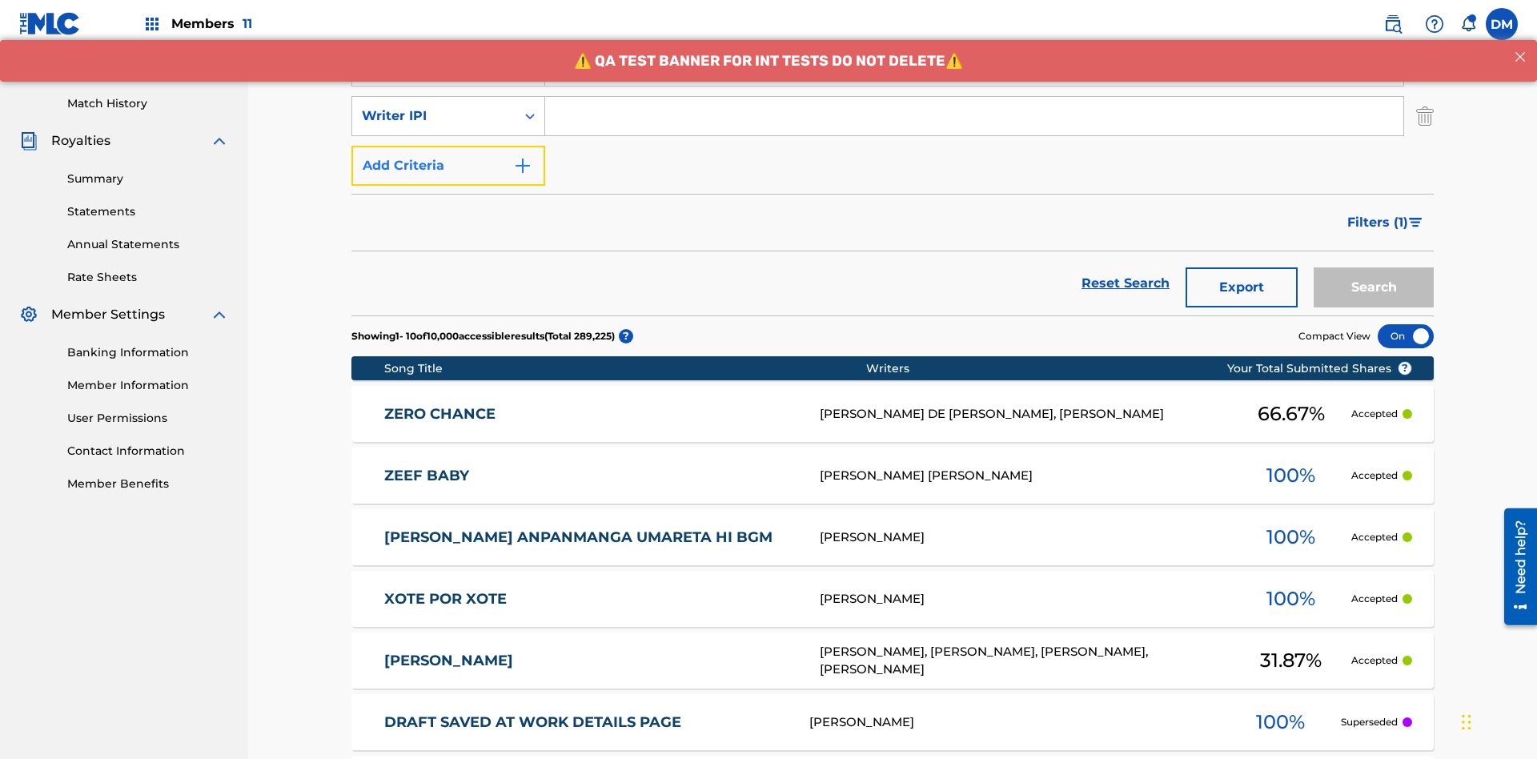
scroll to position [415, 0]
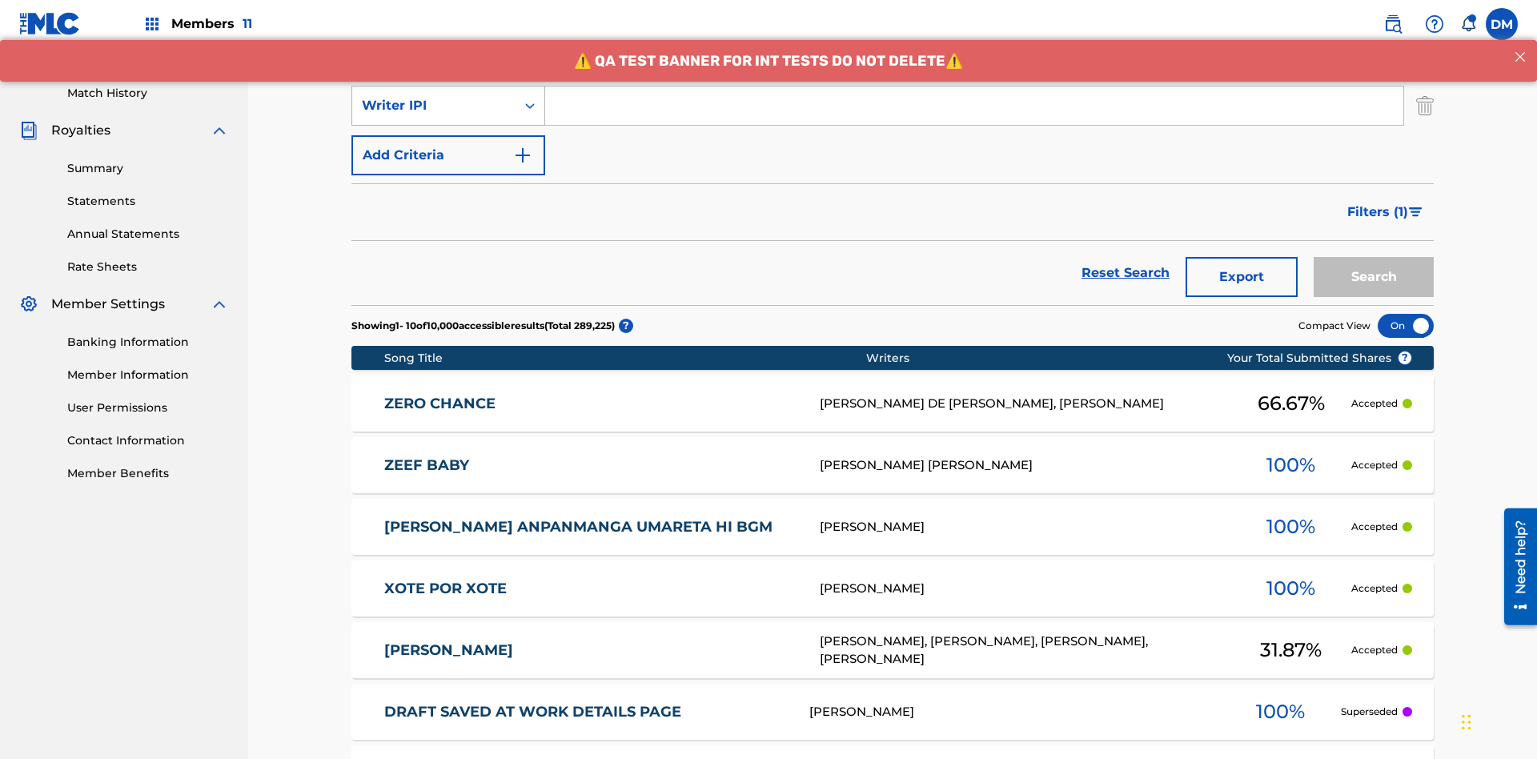
click at [434, 106] on div "Writer IPI" at bounding box center [434, 105] width 144 height 19
click at [448, 146] on div "Publisher Name" at bounding box center [448, 146] width 192 height 40
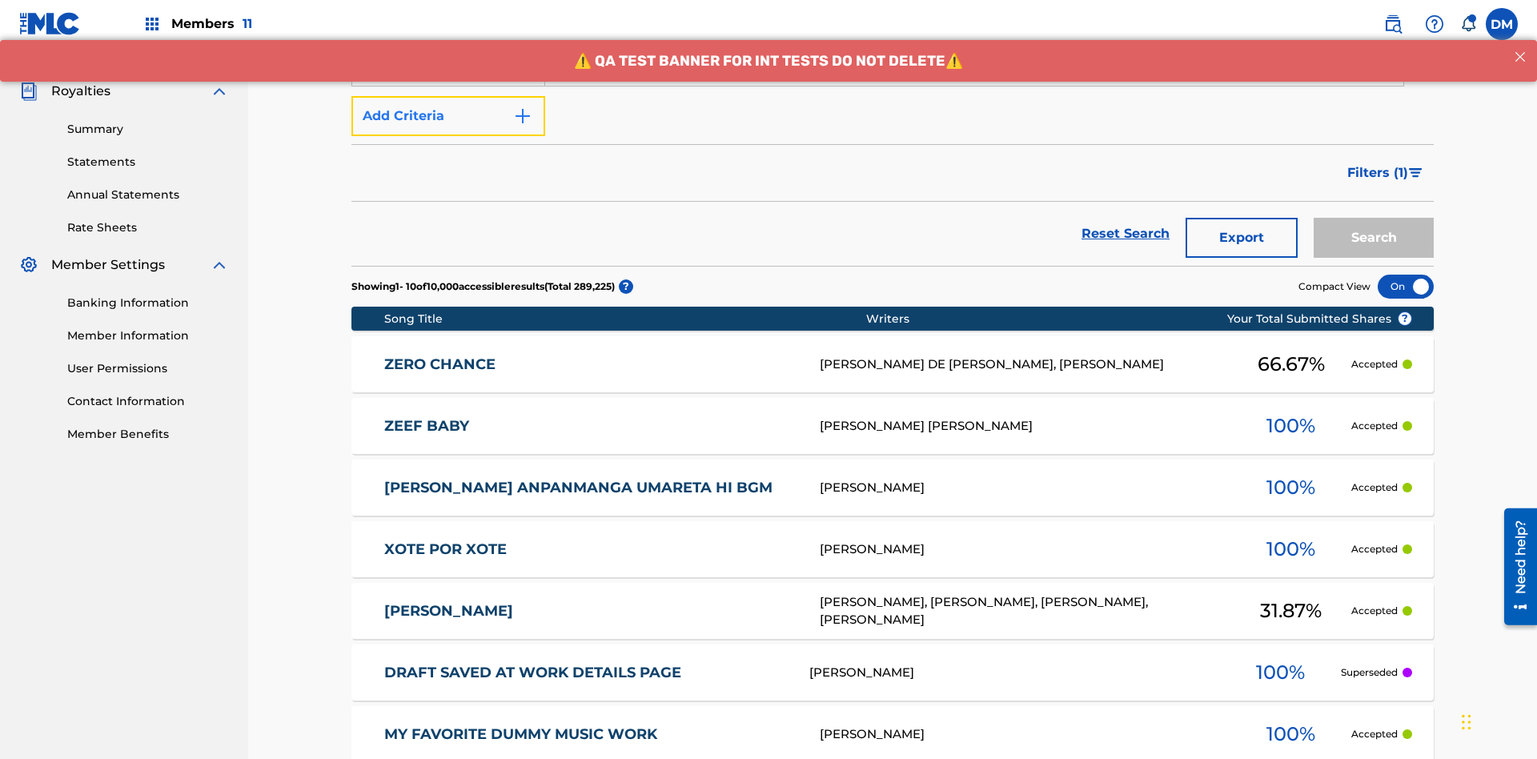
click at [448, 116] on button "Add Criteria" at bounding box center [448, 116] width 194 height 40
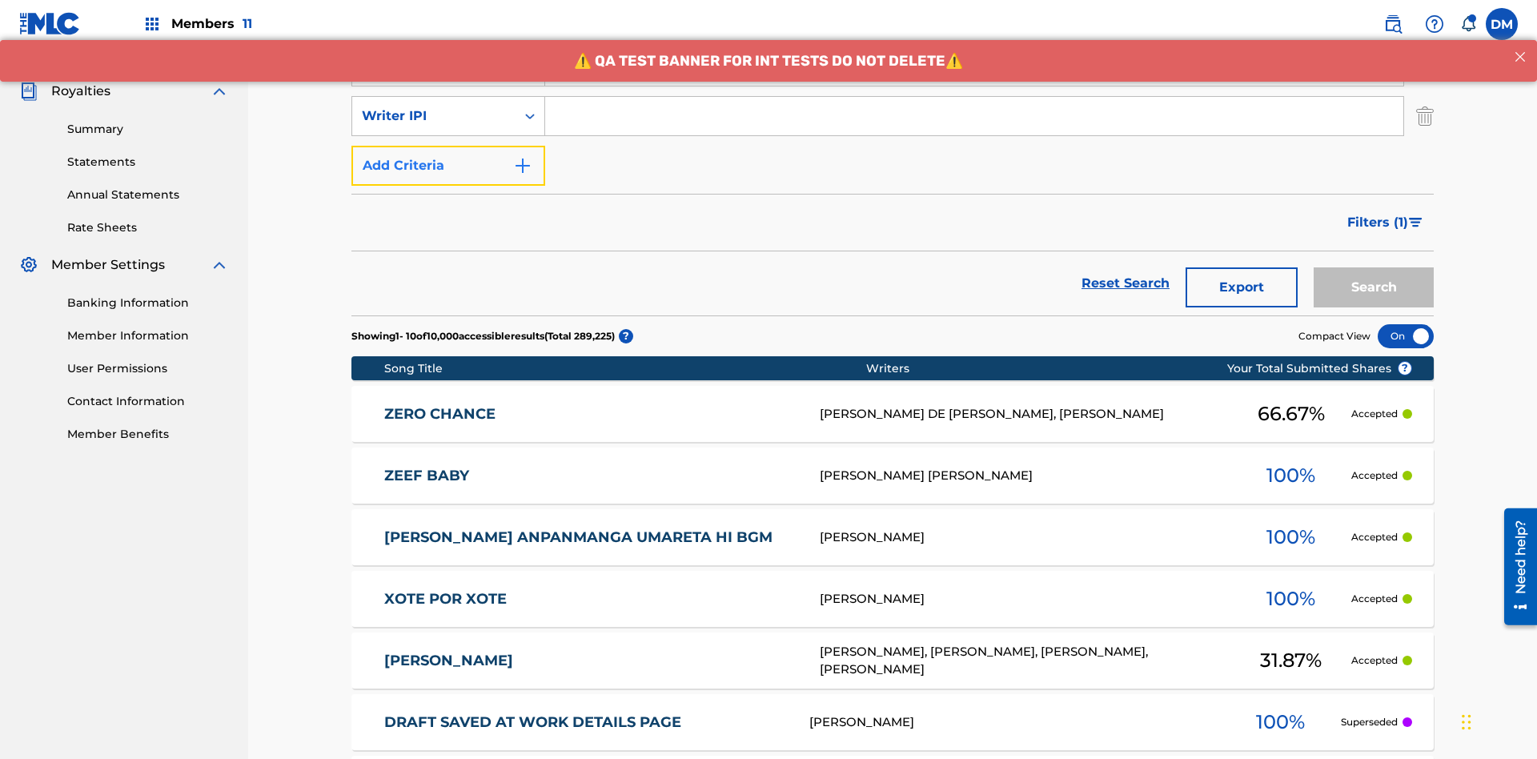
scroll to position [464, 0]
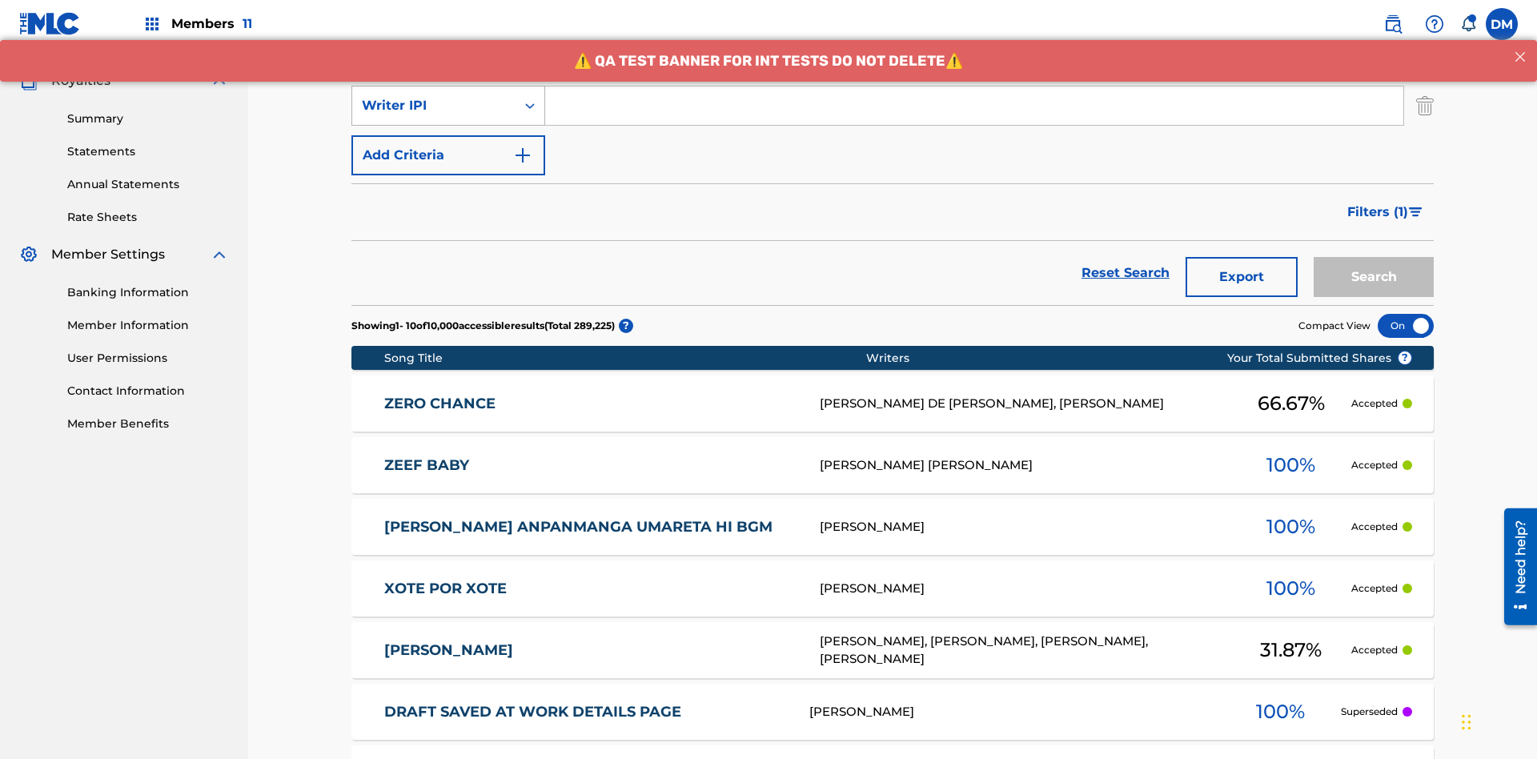
click at [434, 106] on div "Writer IPI" at bounding box center [434, 105] width 144 height 19
click at [448, 146] on div "Publisher IPI" at bounding box center [448, 146] width 192 height 40
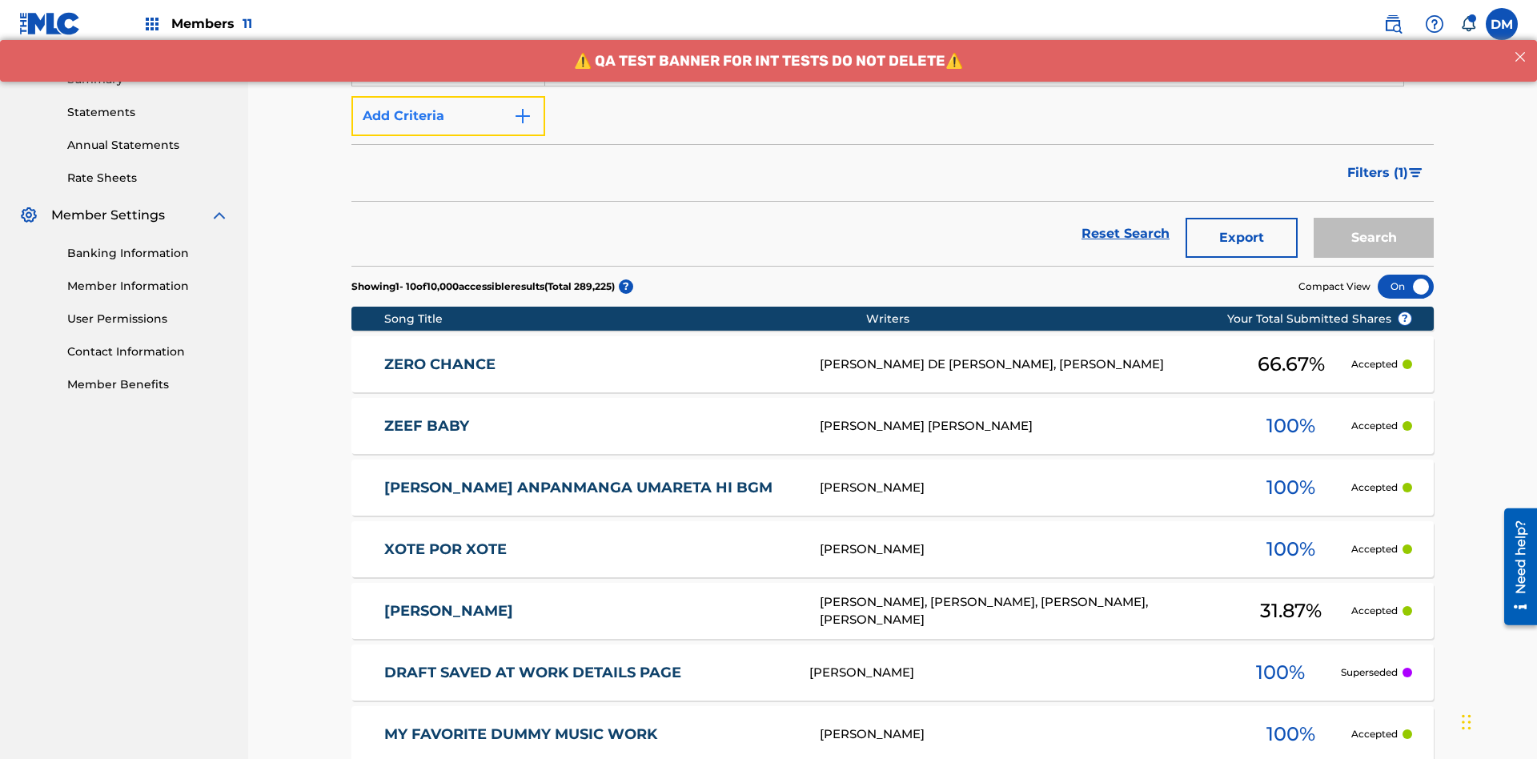
click at [448, 116] on button "Add Criteria" at bounding box center [448, 116] width 194 height 40
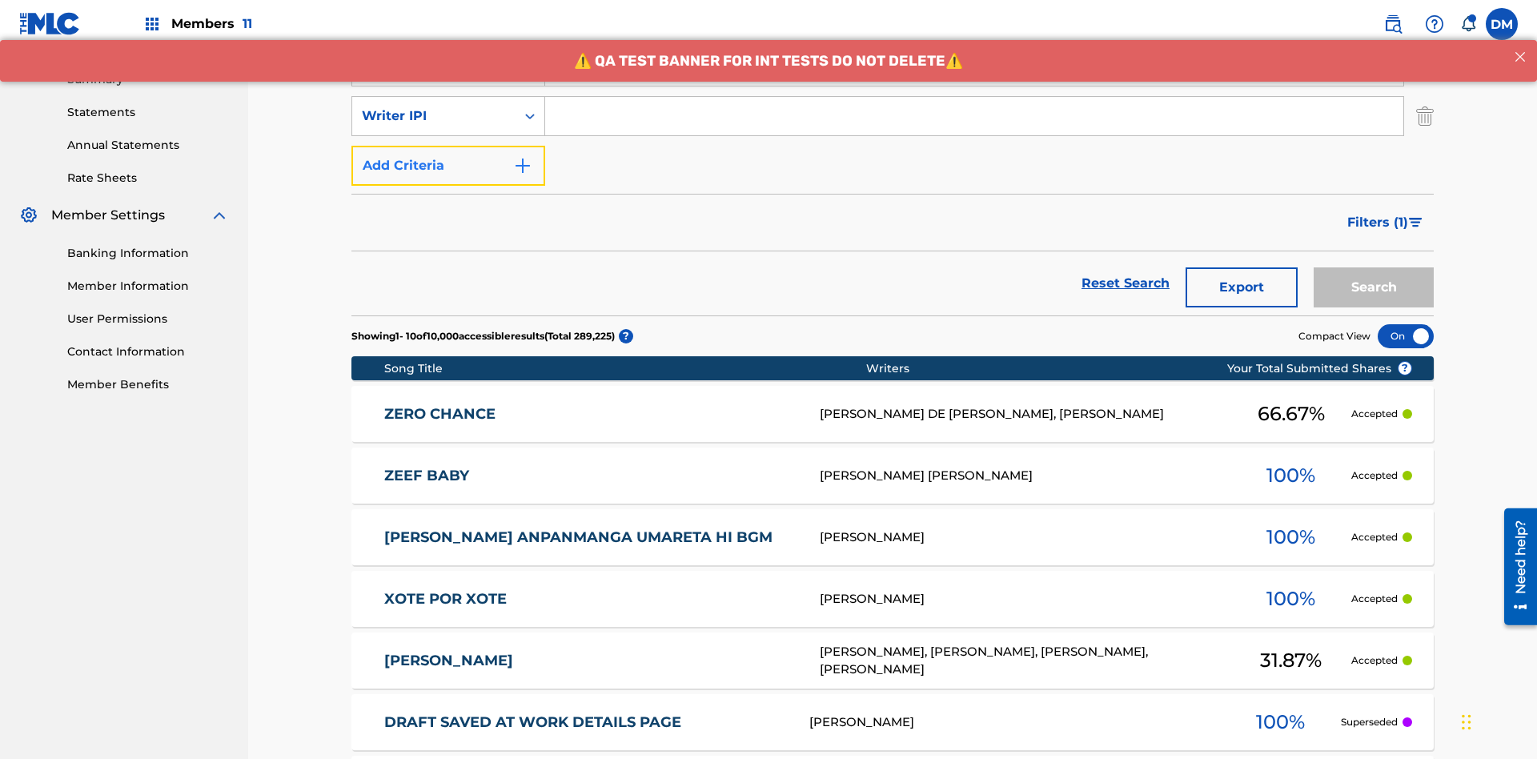
scroll to position [514, 0]
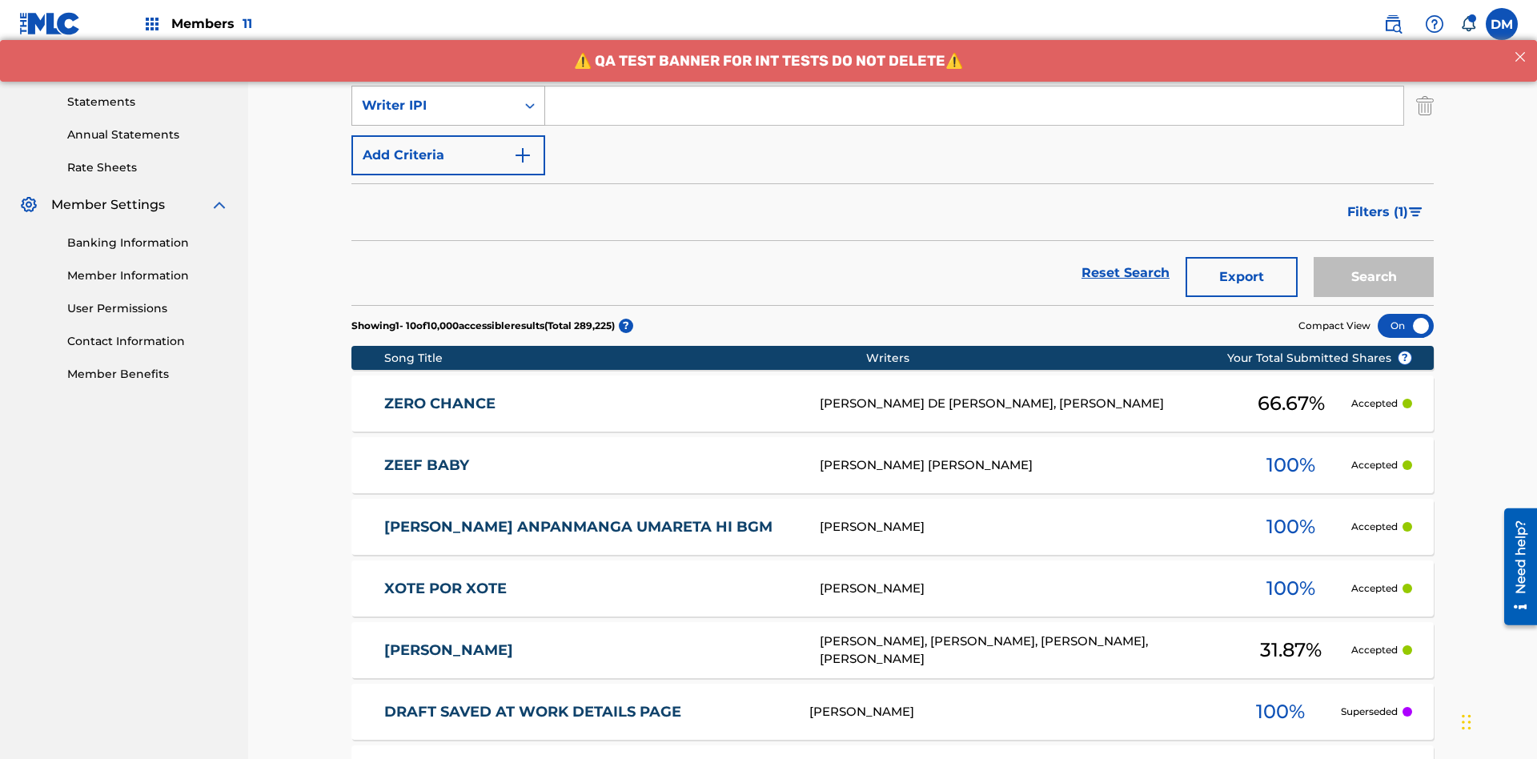
click at [434, 106] on div "Writer IPI" at bounding box center [434, 105] width 144 height 19
click at [448, 146] on div "Artist" at bounding box center [448, 146] width 192 height 40
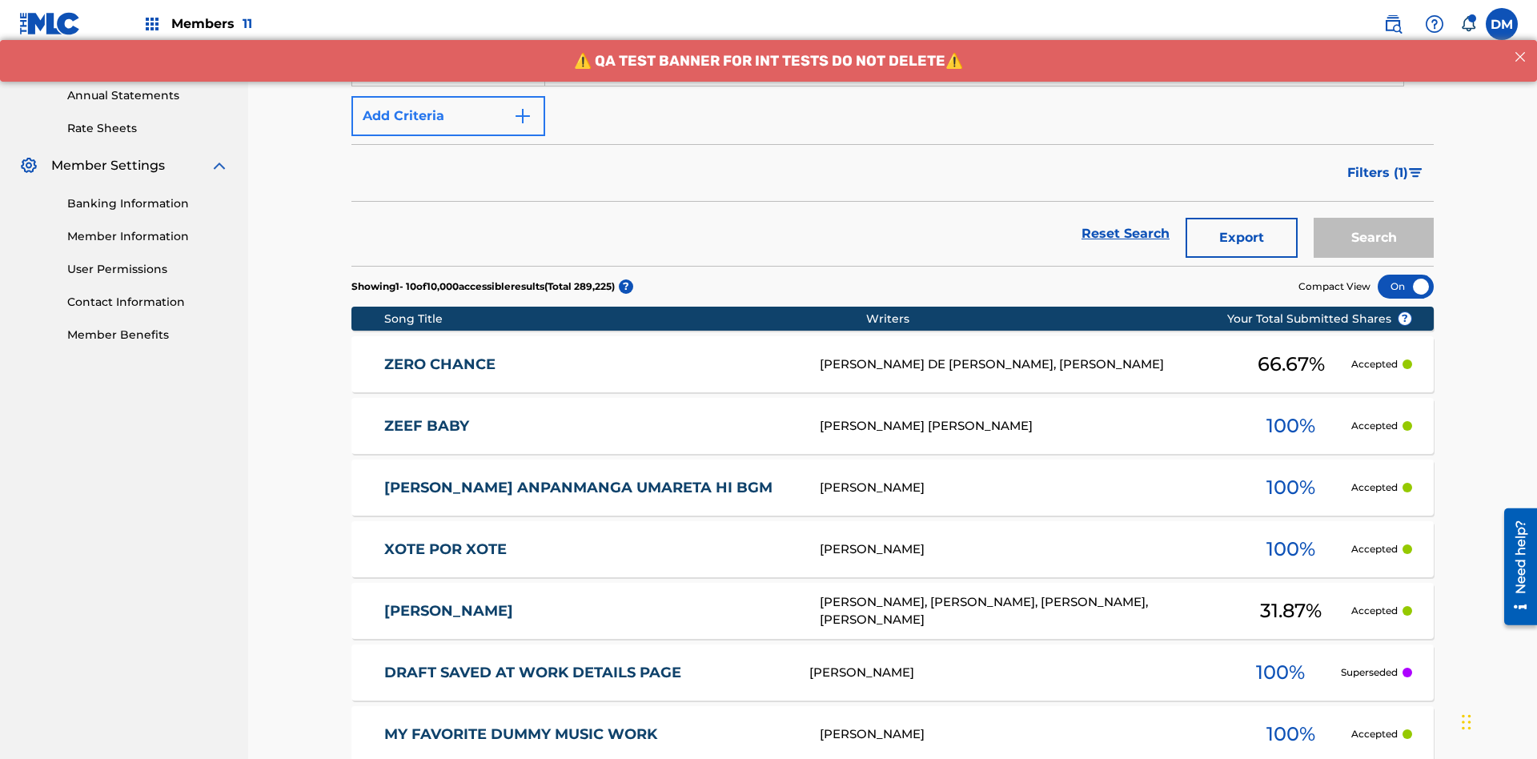
click at [448, 116] on button "Add Criteria" at bounding box center [448, 116] width 194 height 40
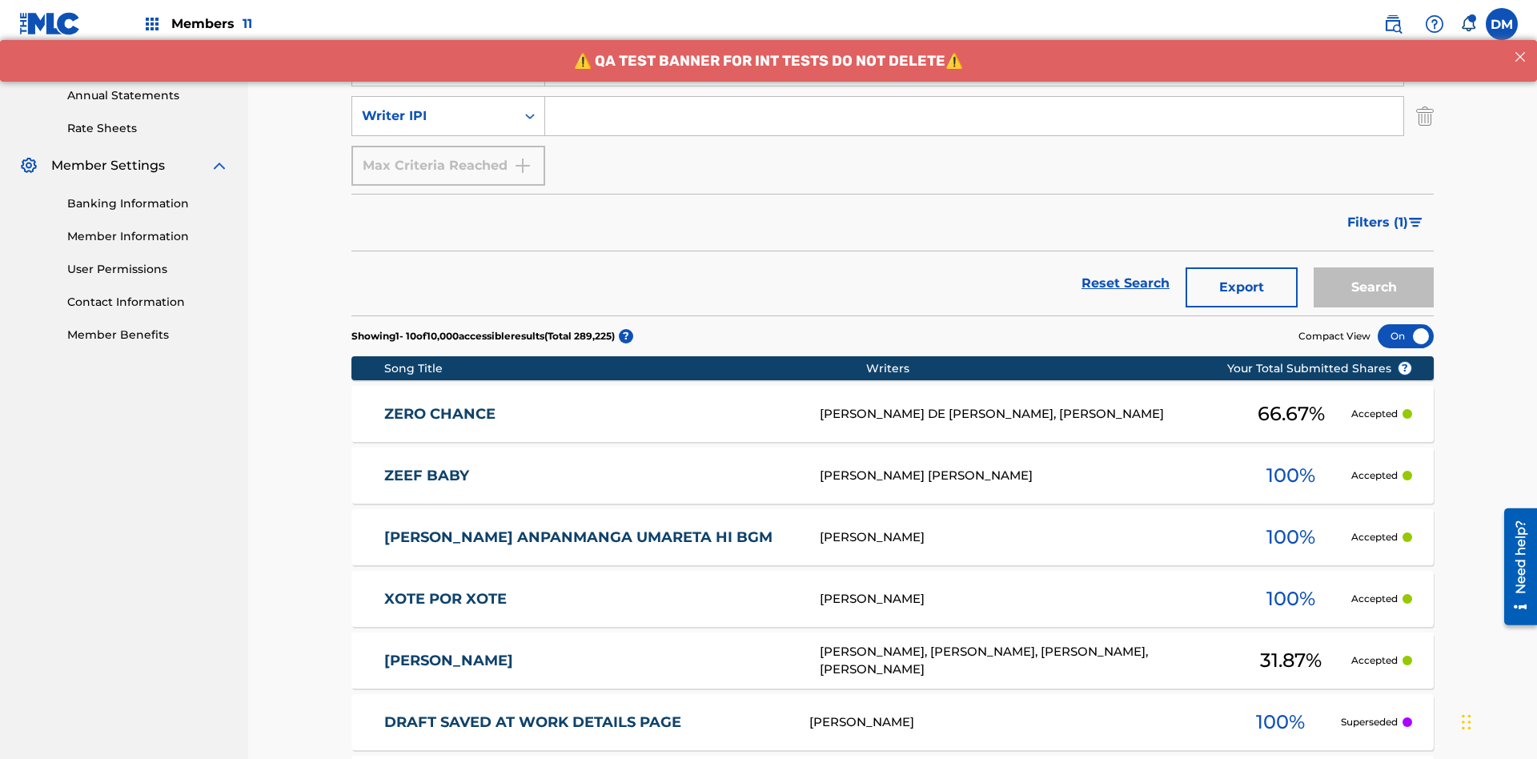
scroll to position [564, 0]
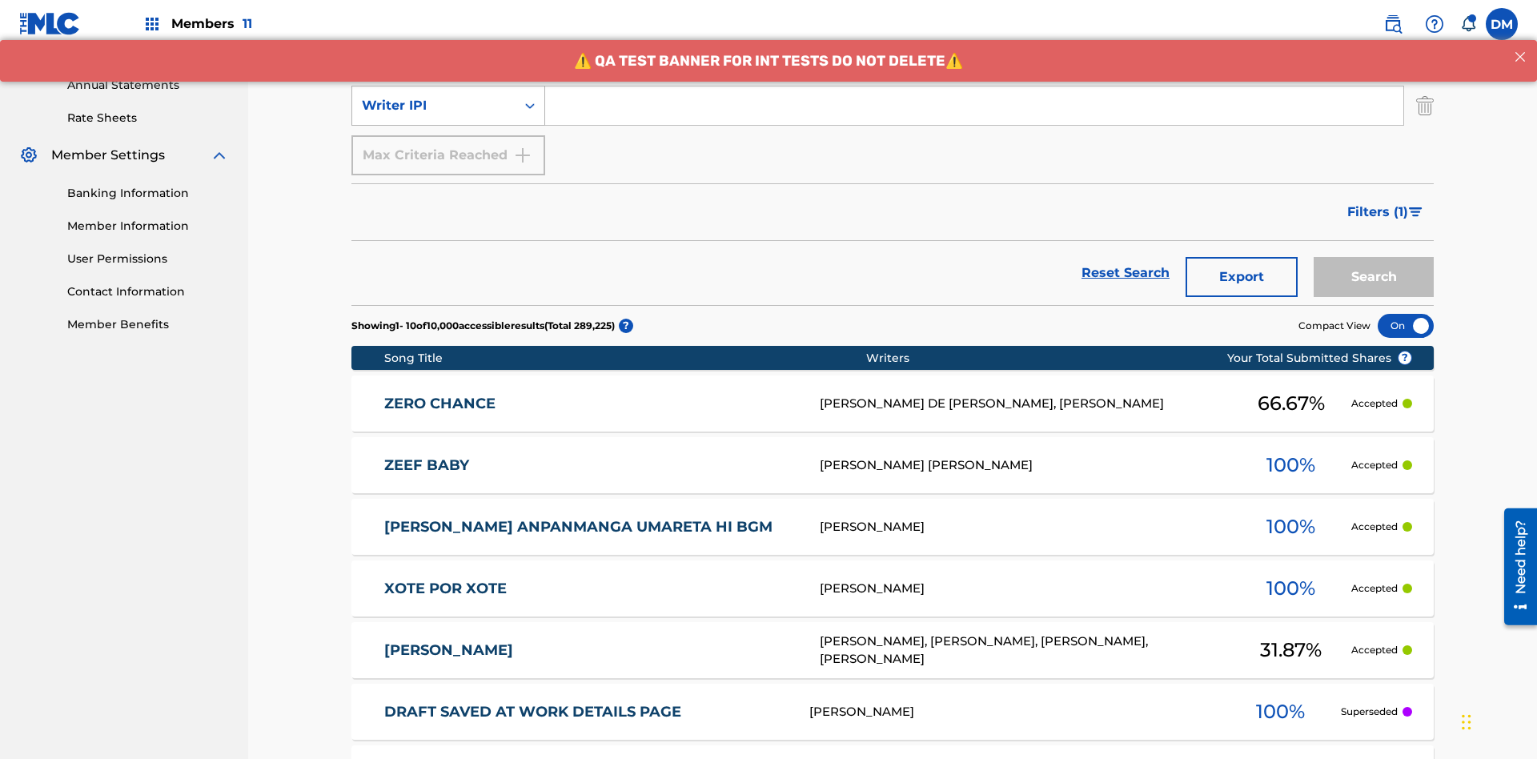
click at [434, 106] on div "Writer IPI" at bounding box center [434, 105] width 144 height 19
click at [448, 146] on div "Writer IPI" at bounding box center [448, 146] width 192 height 40
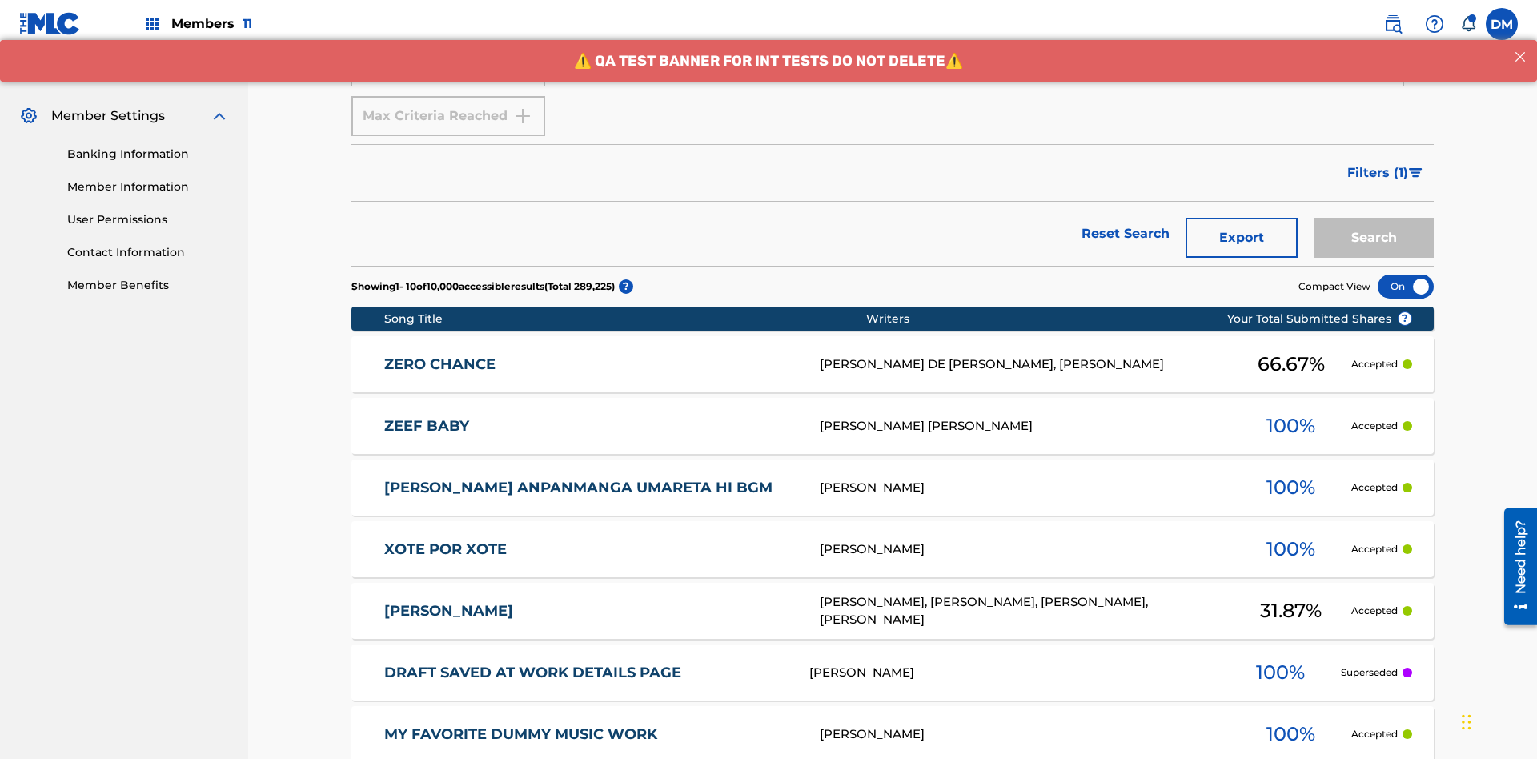
scroll to position [306, 0]
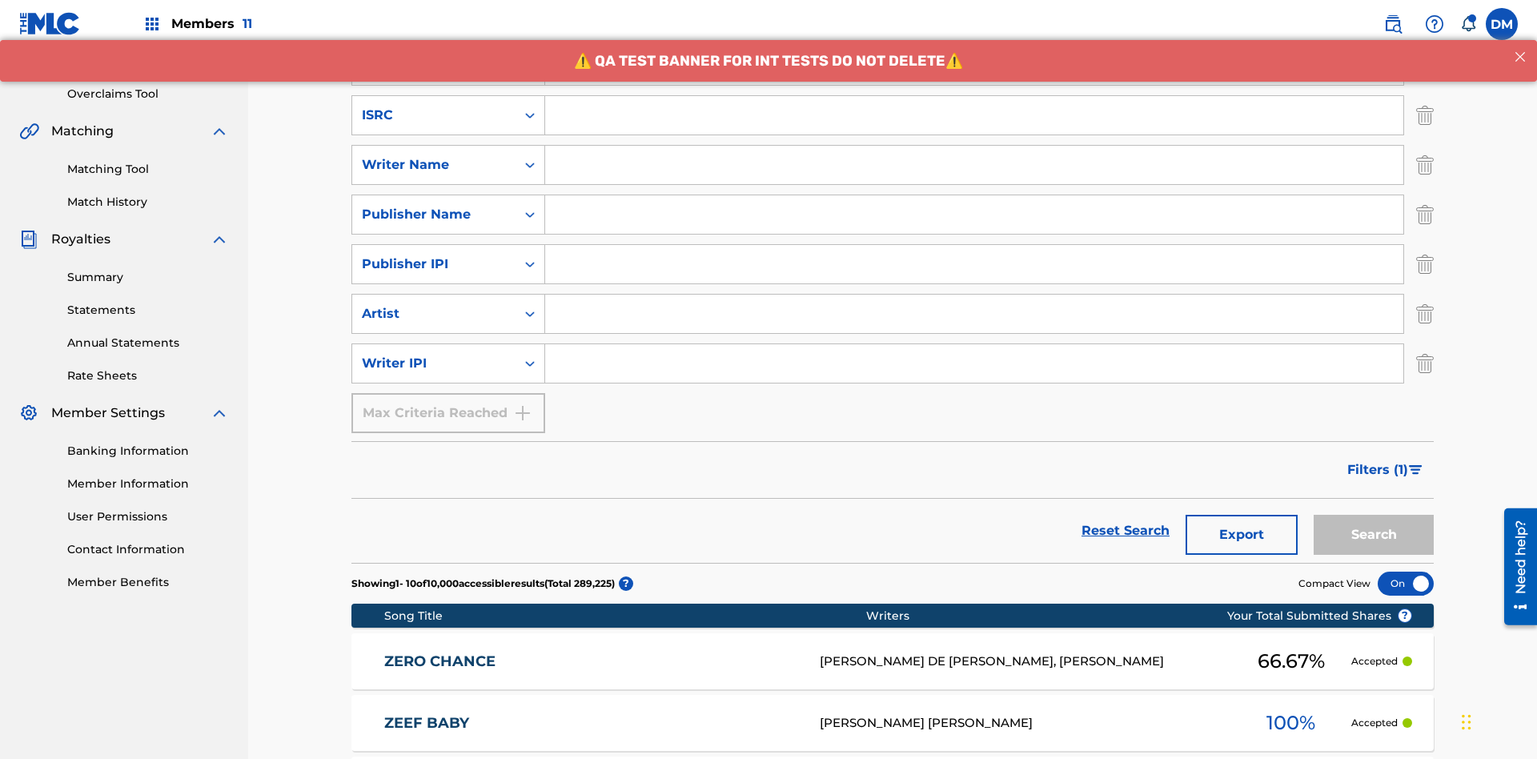
click at [974, 115] on input "Search Form" at bounding box center [974, 115] width 858 height 38
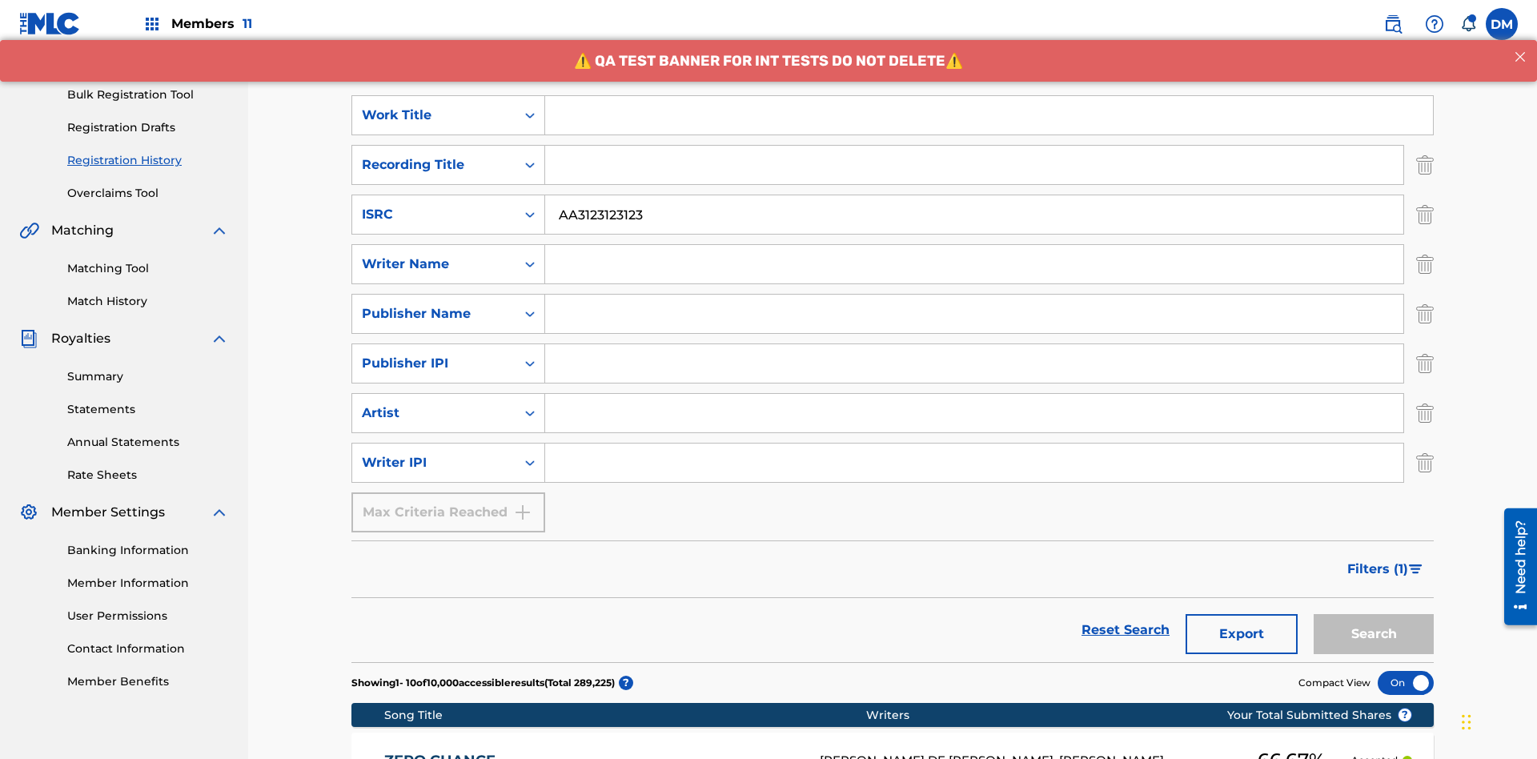
type input "AA3123123123"
click at [989, 115] on input "Search Form" at bounding box center [989, 115] width 888 height 38
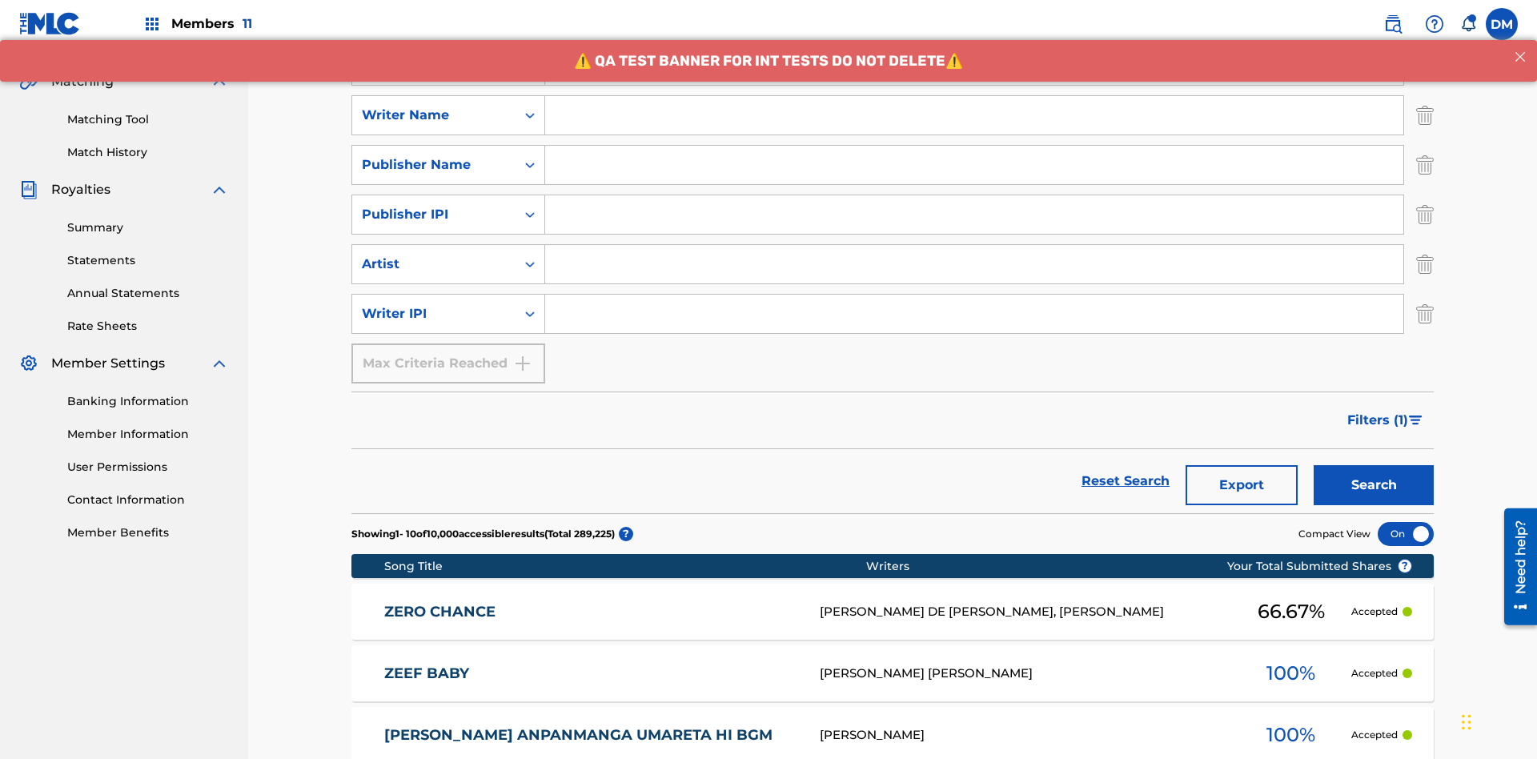
type input "MY FAVORITE DUMMY MUSIC WORK"
click at [974, 115] on input "Search Form" at bounding box center [974, 115] width 858 height 38
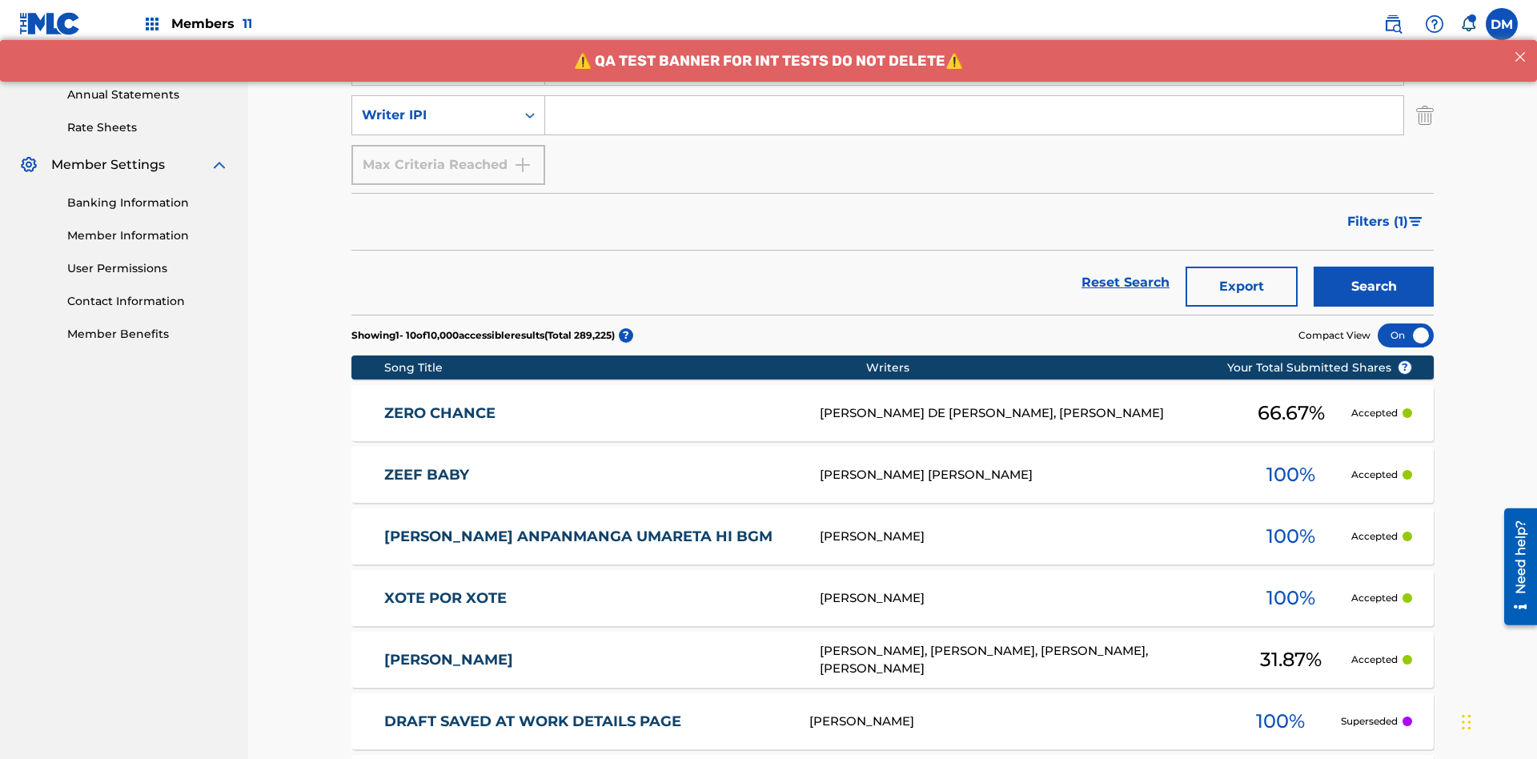
type input "[PERSON_NAME]"
click at [974, 115] on input "Search Form" at bounding box center [974, 115] width 858 height 38
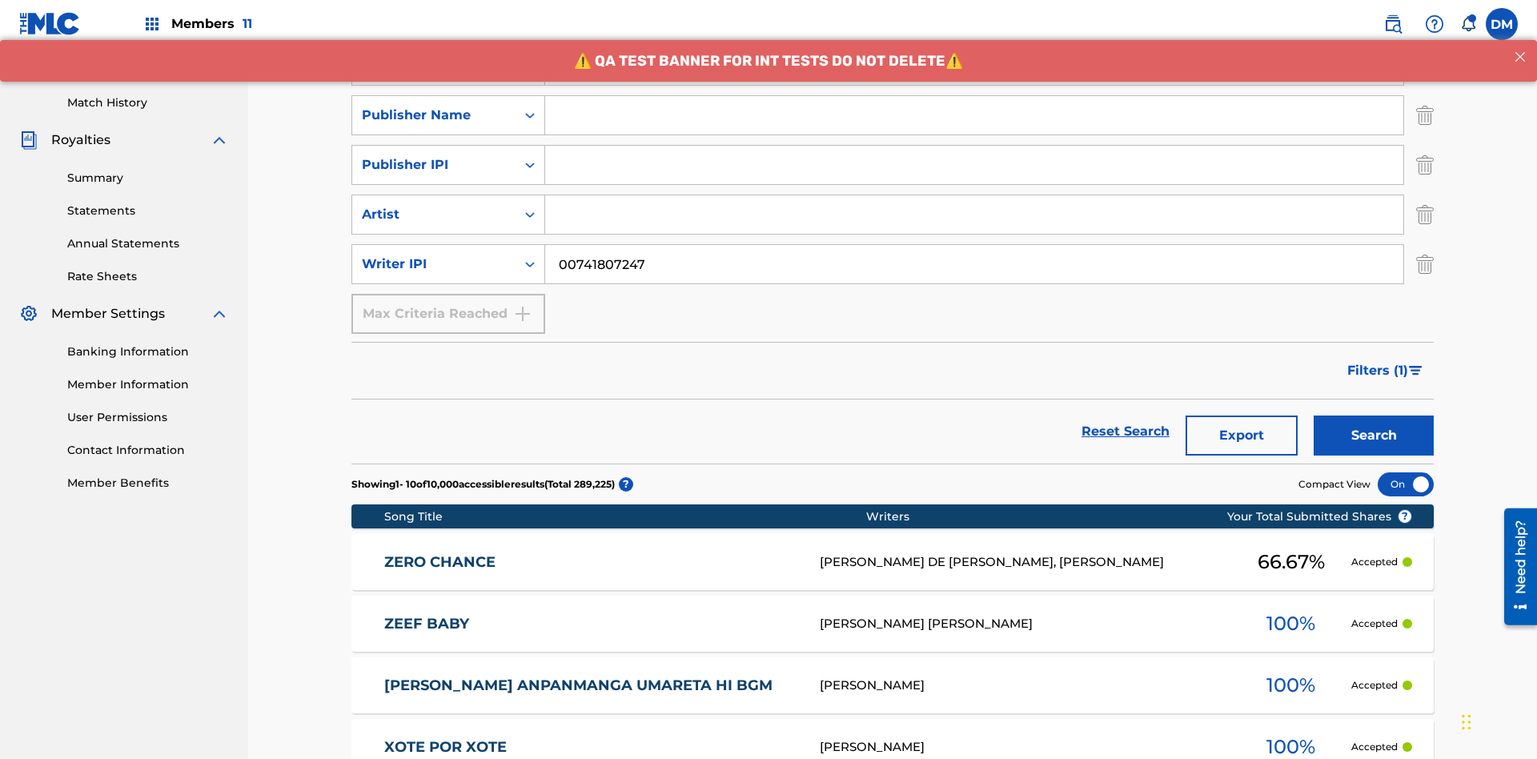
type input "00741807247"
click at [974, 115] on input "Search Form" at bounding box center [974, 115] width 858 height 38
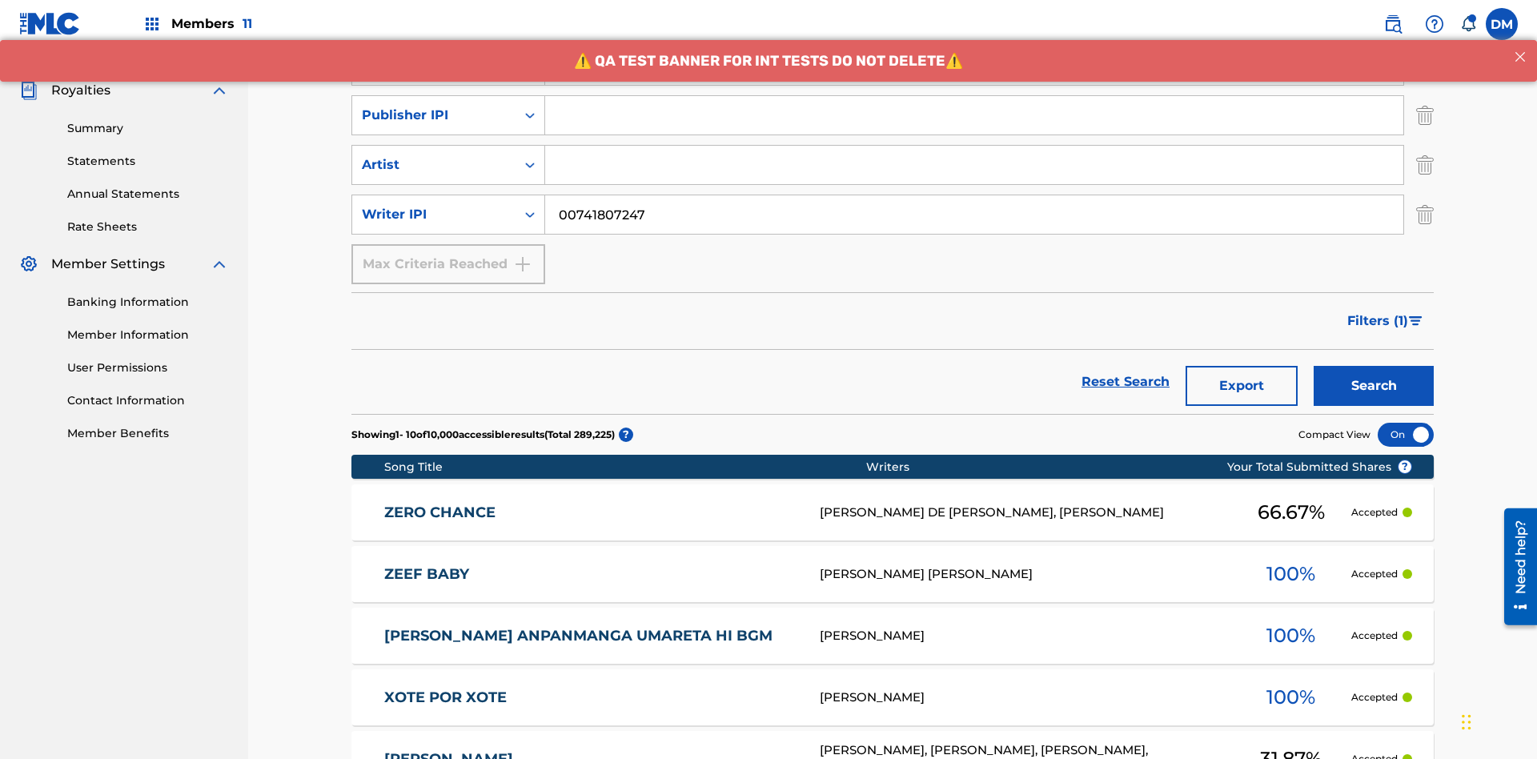
type input "CALACA"
click at [974, 115] on input "Search Form" at bounding box center [974, 115] width 858 height 38
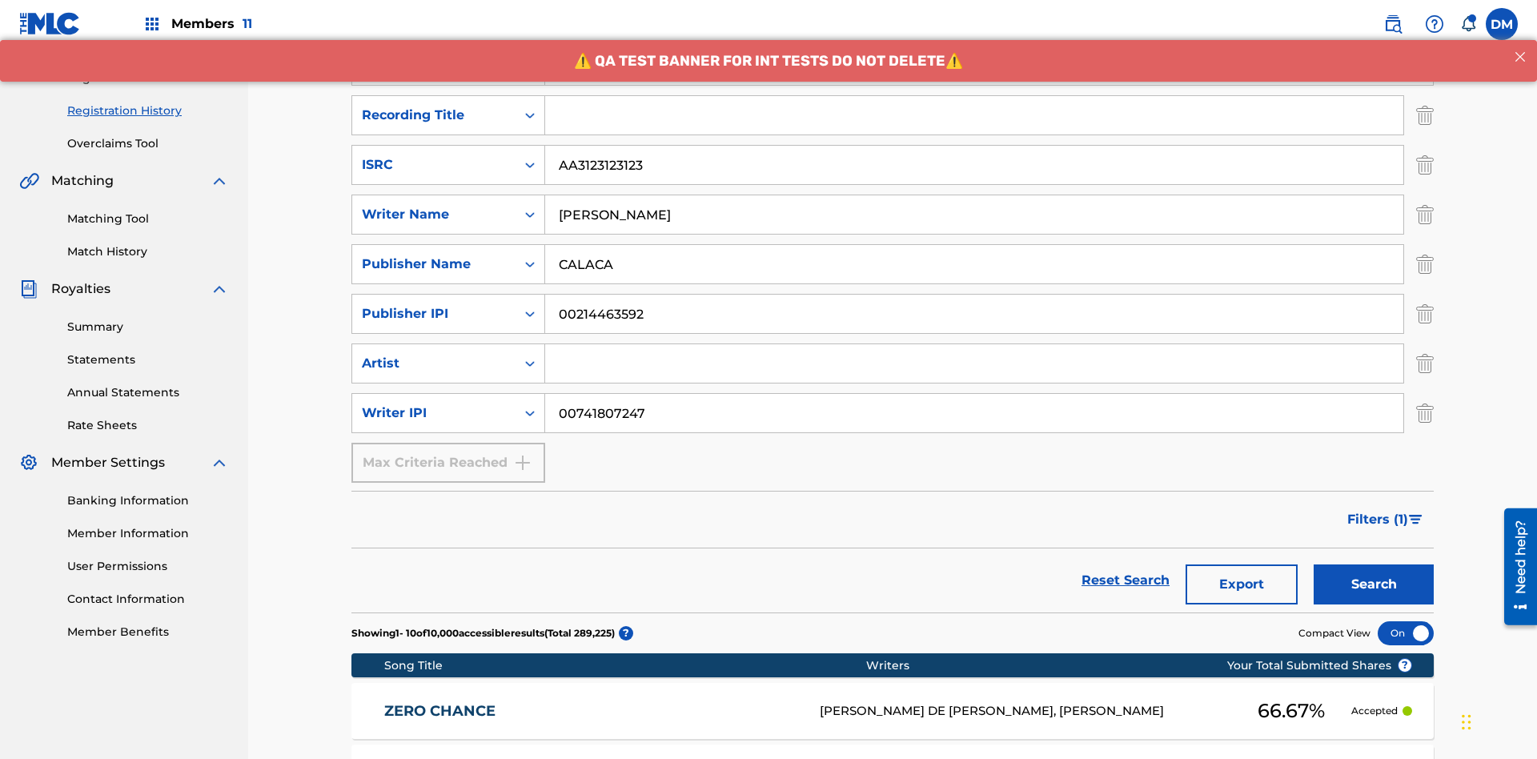
type input "00214463592"
click at [974, 115] on input "Search Form" at bounding box center [974, 115] width 858 height 38
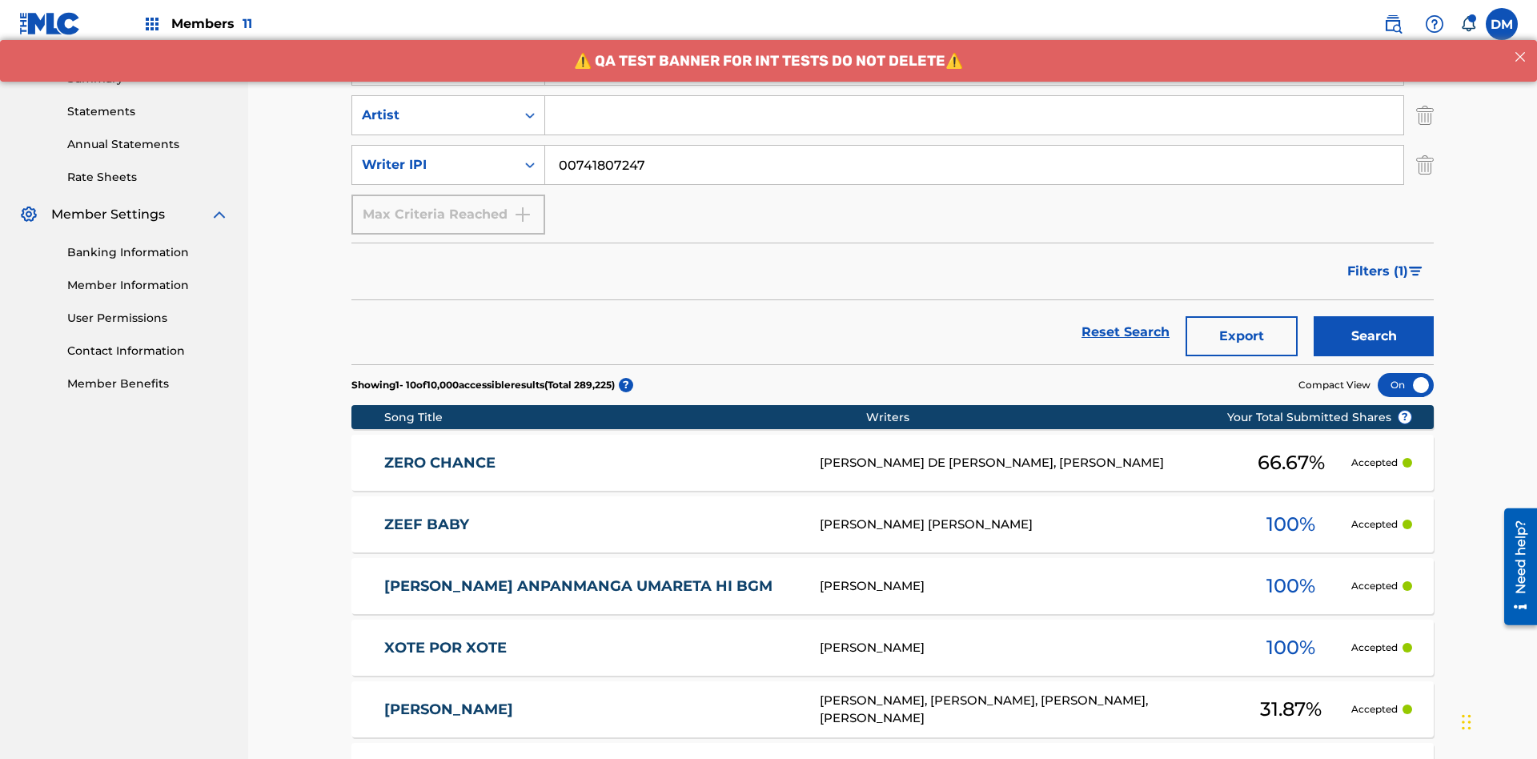
type input "Best Song Ever"
click at [974, 115] on input "Search Form" at bounding box center [974, 115] width 858 height 38
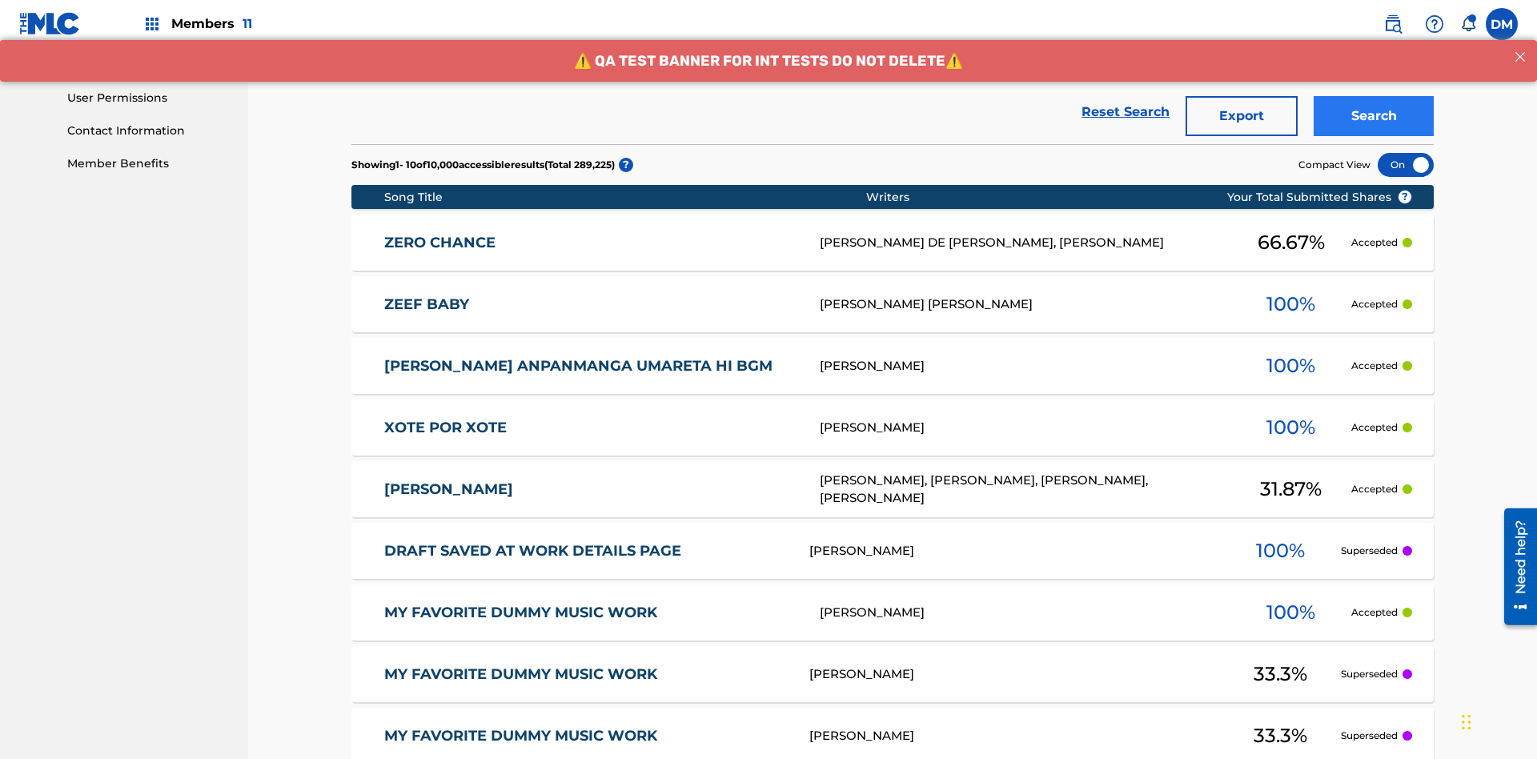
type input "[PERSON_NAME]"
click at [1374, 116] on button "Search" at bounding box center [1374, 116] width 120 height 40
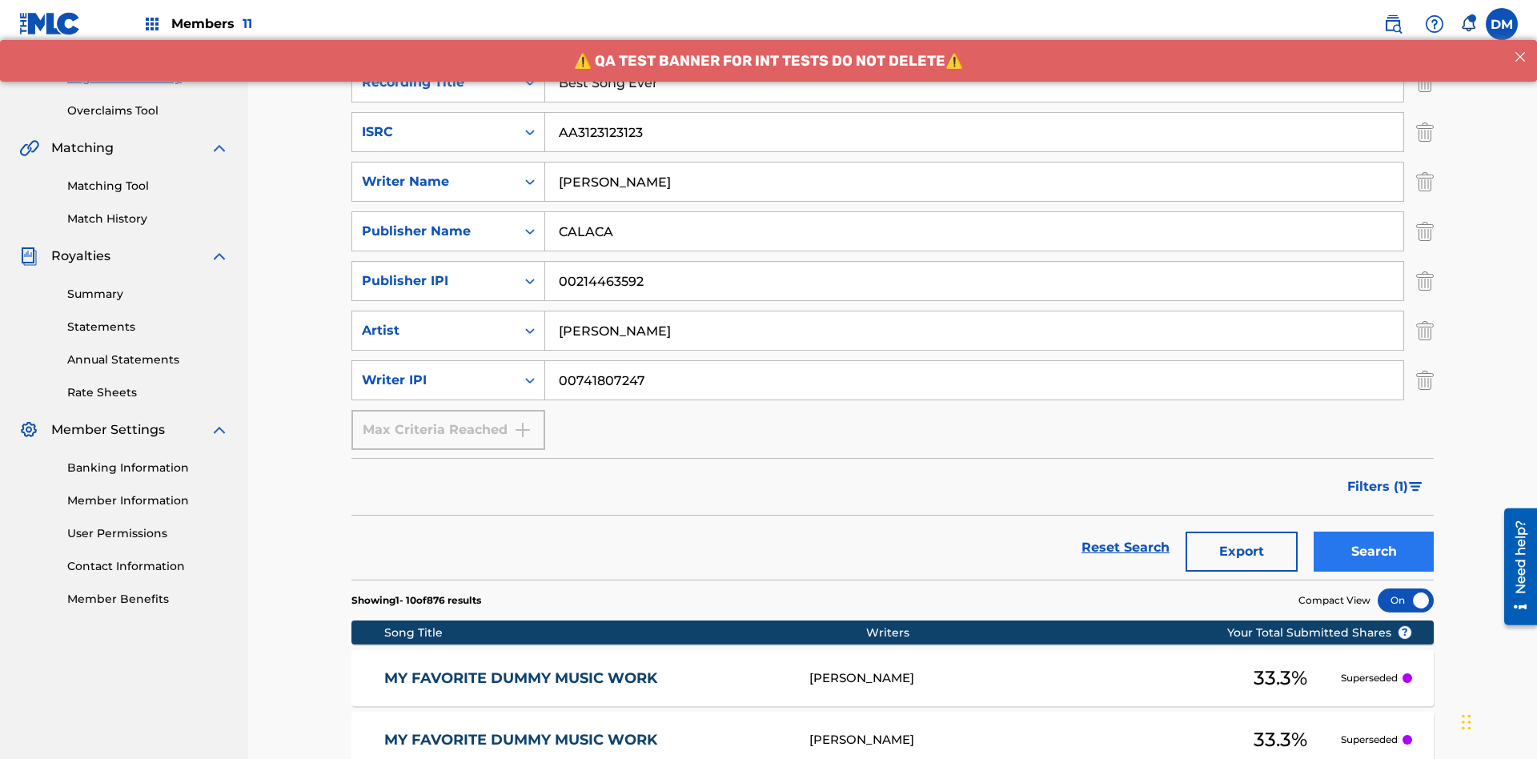
scroll to position [781, 0]
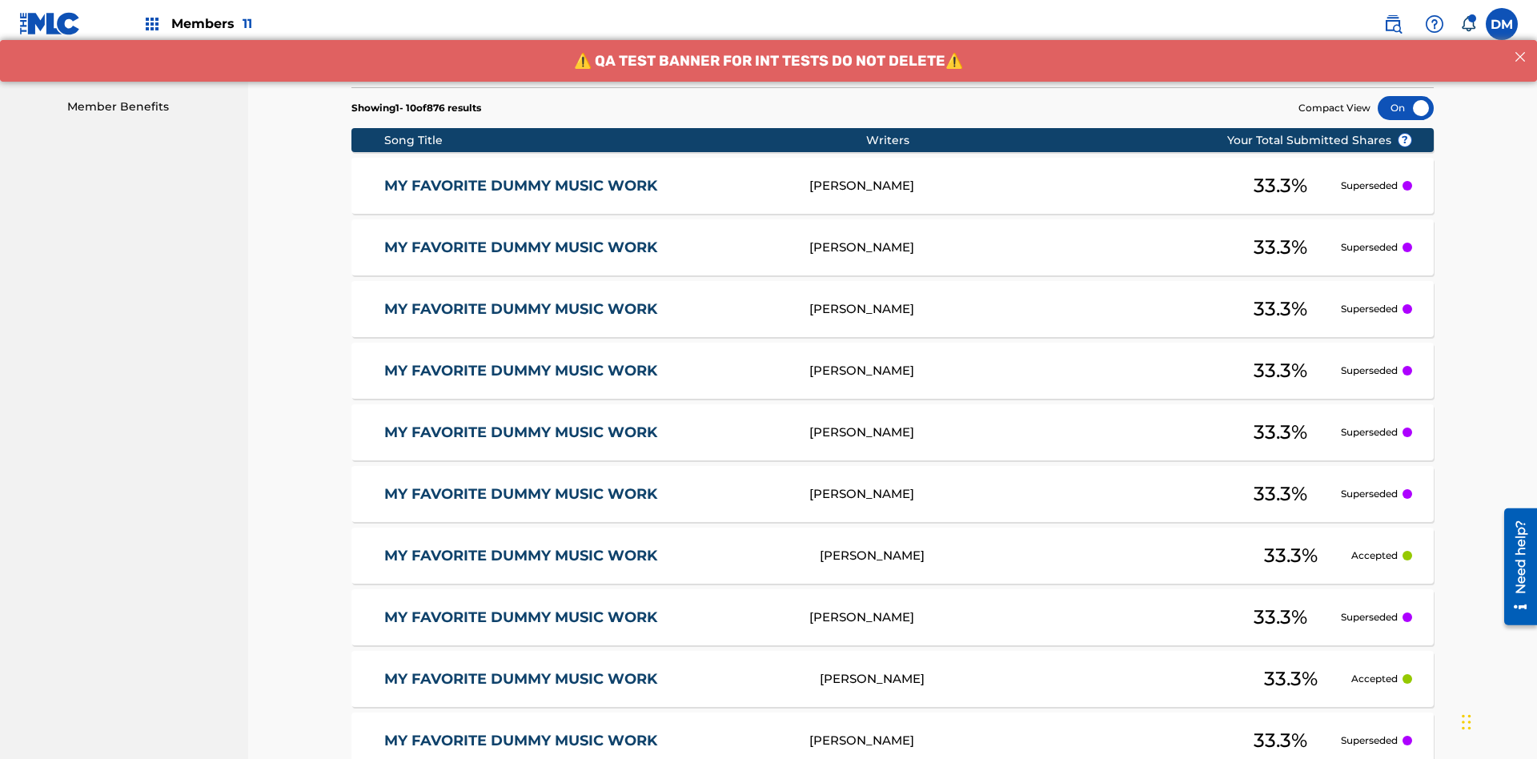
click at [1406, 108] on div at bounding box center [1406, 108] width 56 height 24
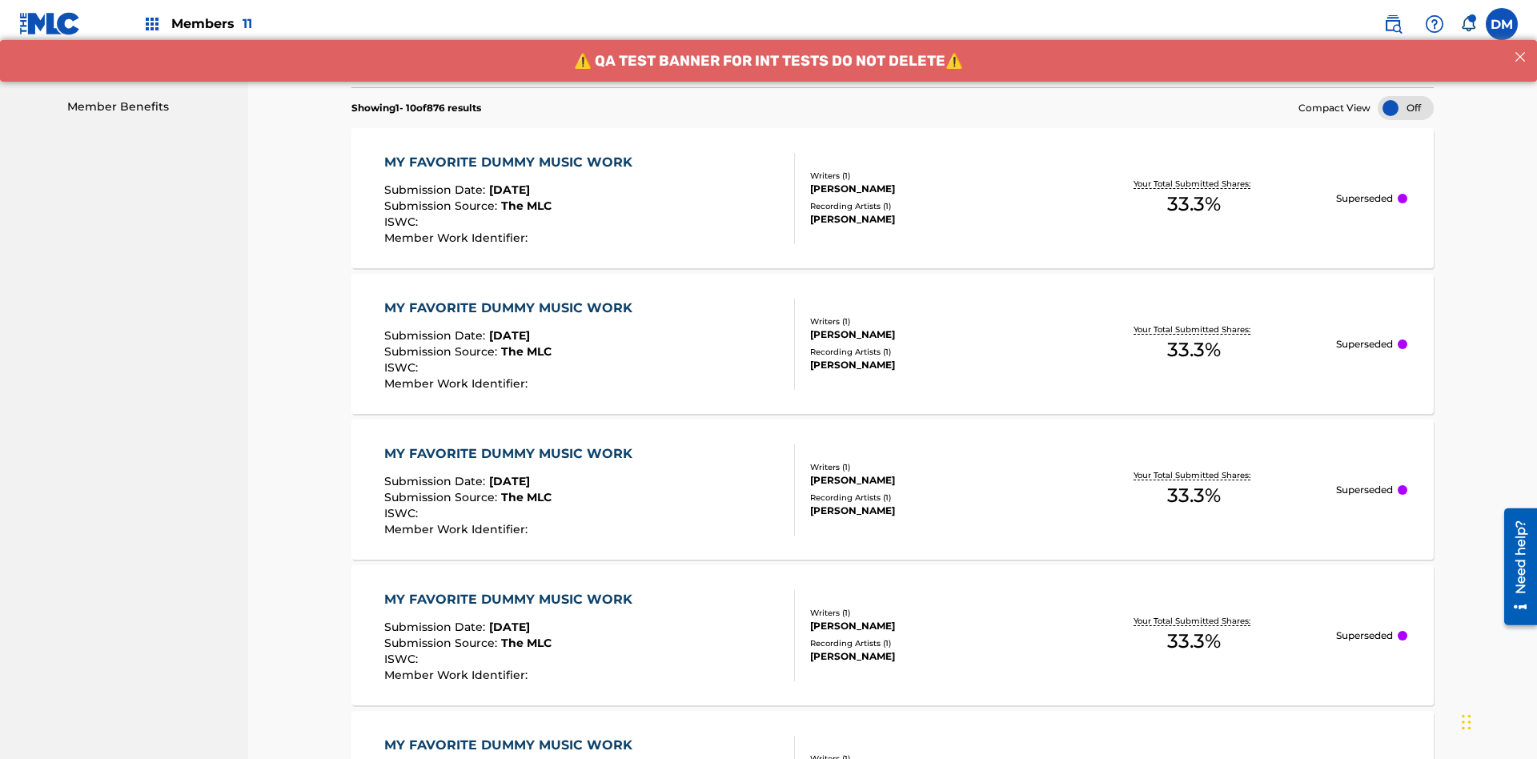
scroll to position [837, 0]
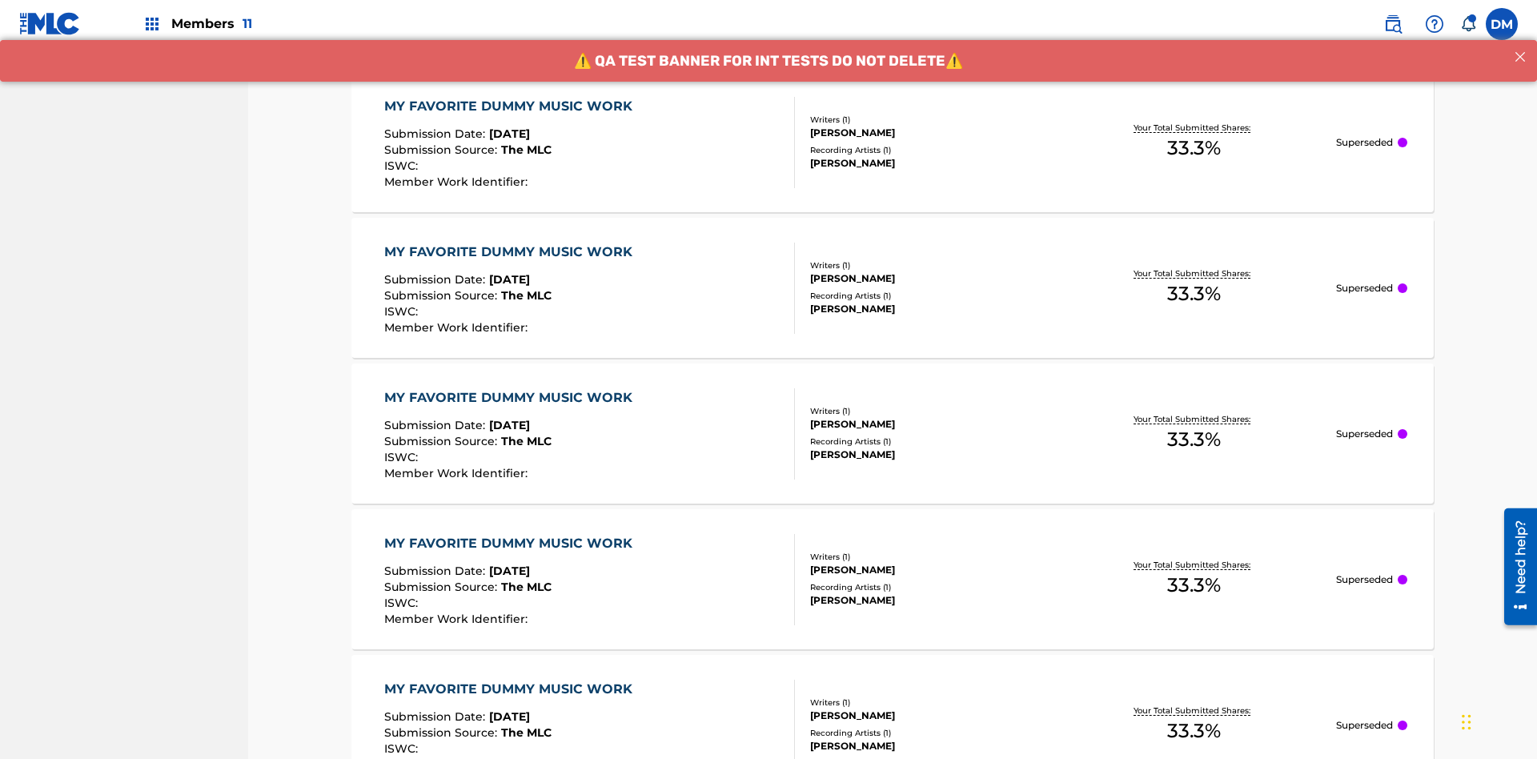
click at [510, 106] on div "MY FAVORITE DUMMY MUSIC WORK" at bounding box center [512, 106] width 256 height 19
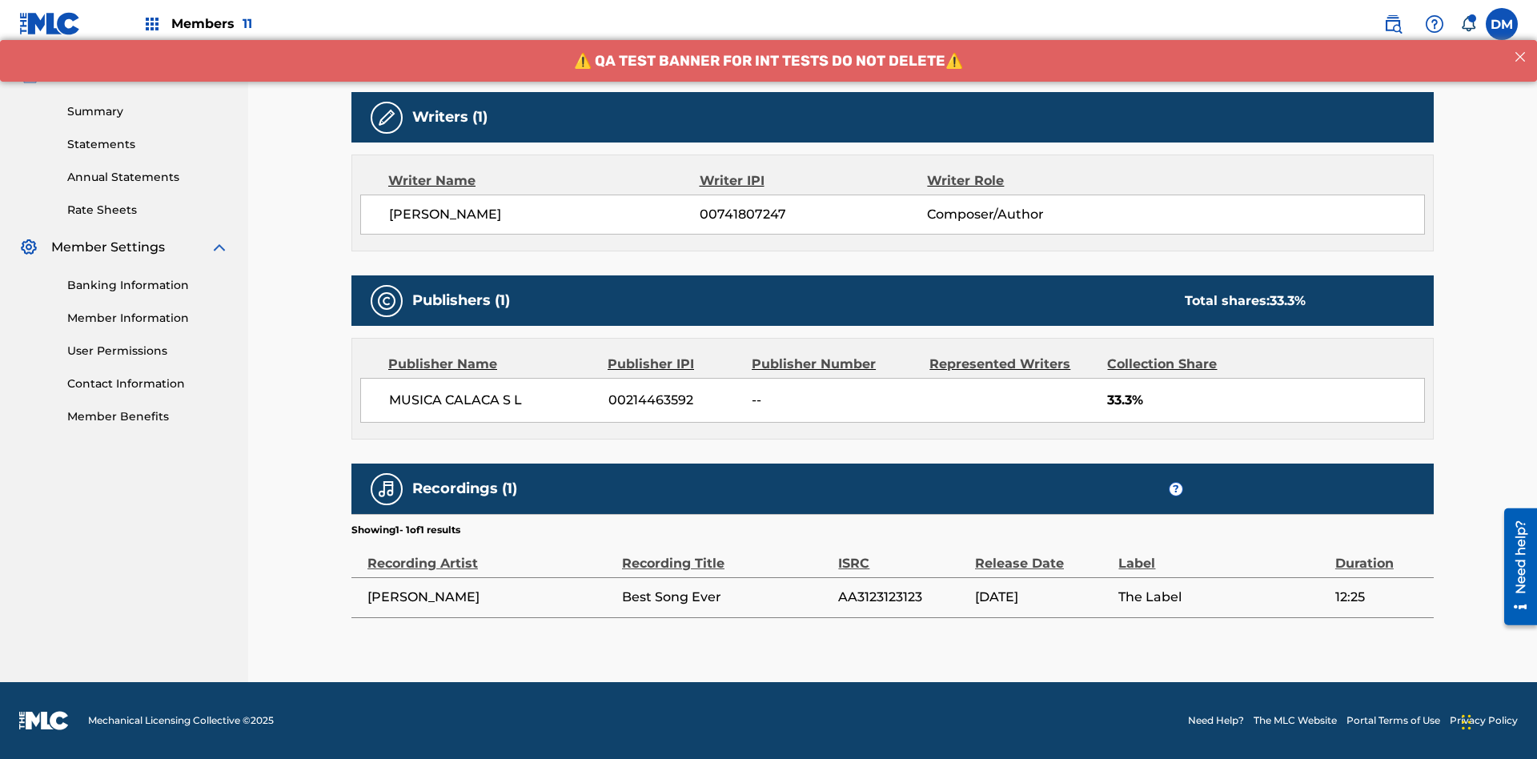
scroll to position [113, 0]
